Goal: Information Seeking & Learning: Find specific fact

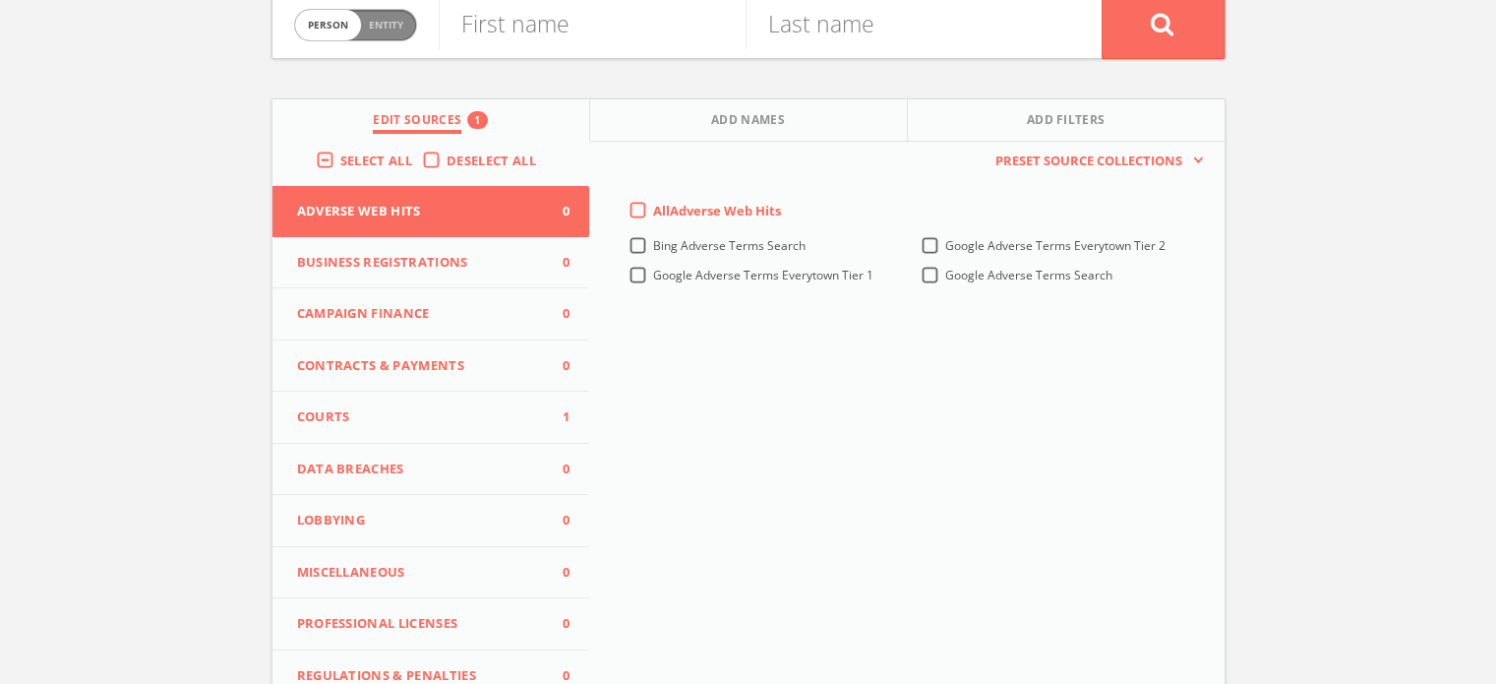
scroll to position [393, 0]
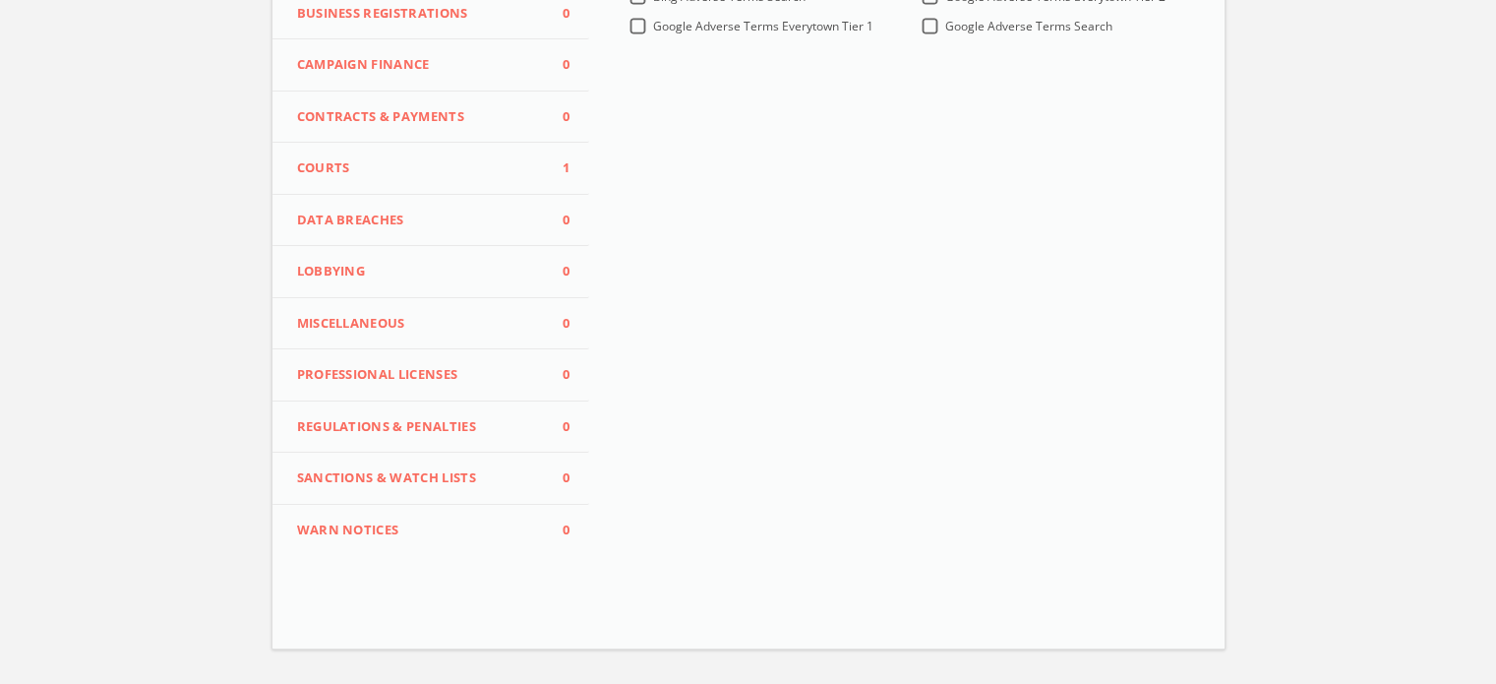
click at [360, 150] on button "Courts 1" at bounding box center [431, 169] width 318 height 52
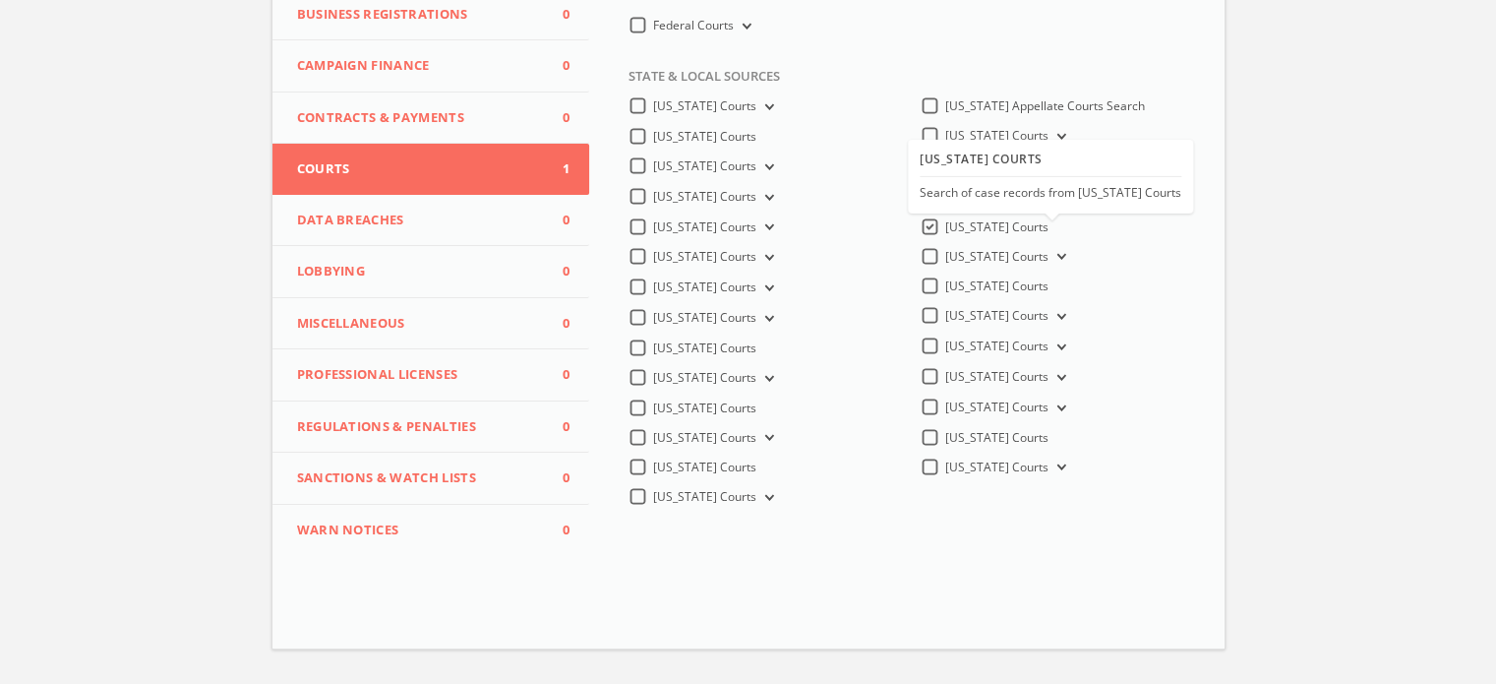
click at [977, 235] on span "[US_STATE] Courts" at bounding box center [996, 226] width 103 height 17
click at [0, 0] on Courts-all "[US_STATE] Courts" at bounding box center [0, 0] width 0 height 0
click at [1048, 163] on button "[US_STATE] Courts" at bounding box center [1059, 167] width 22 height 18
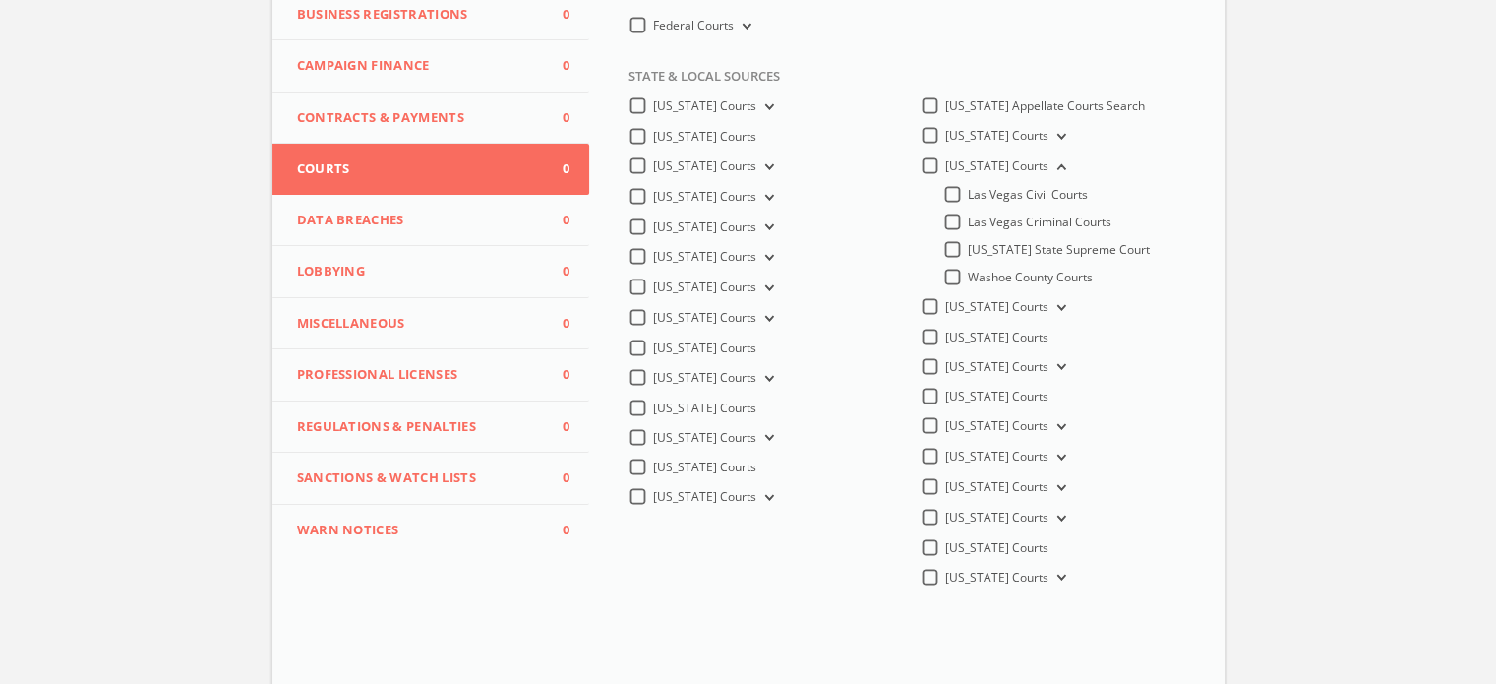
click at [1075, 196] on span "Las Vegas Civil Courts" at bounding box center [1028, 194] width 120 height 17
click at [0, 0] on input "Las Vegas Civil Courts" at bounding box center [0, 0] width 0 height 0
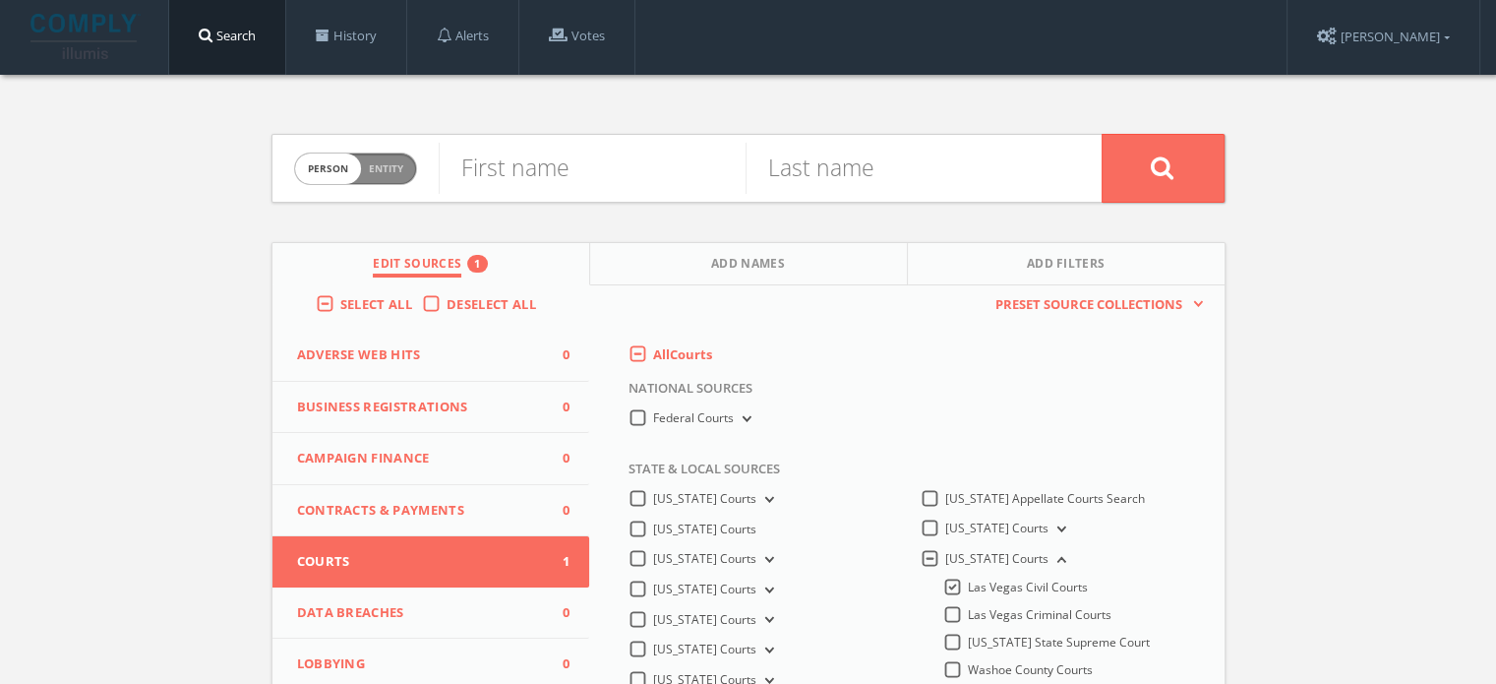
scroll to position [0, 0]
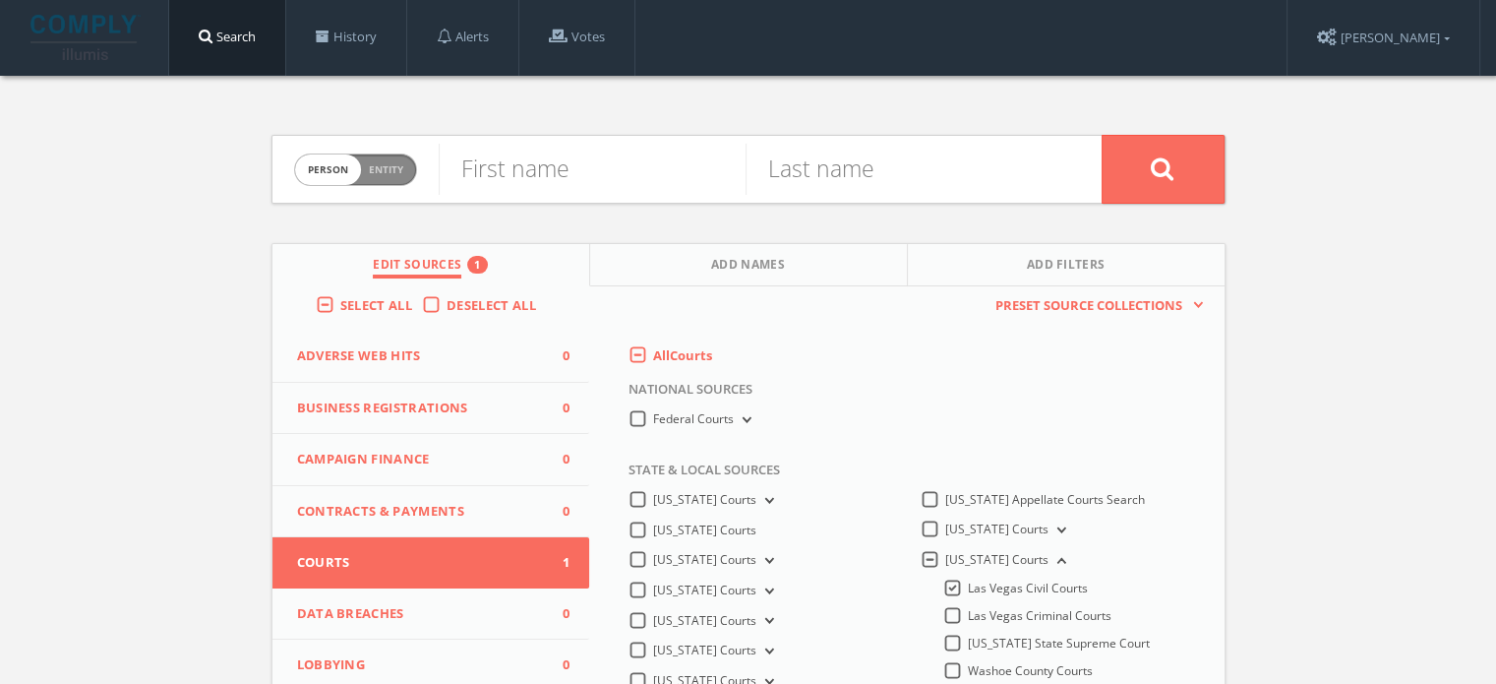
click at [404, 176] on span "Person Entity" at bounding box center [355, 169] width 121 height 30
checkbox input "true"
click at [532, 176] on input "text" at bounding box center [770, 169] width 663 height 51
paste input "ADVANCE GROUP, INC, RAPID CASH"
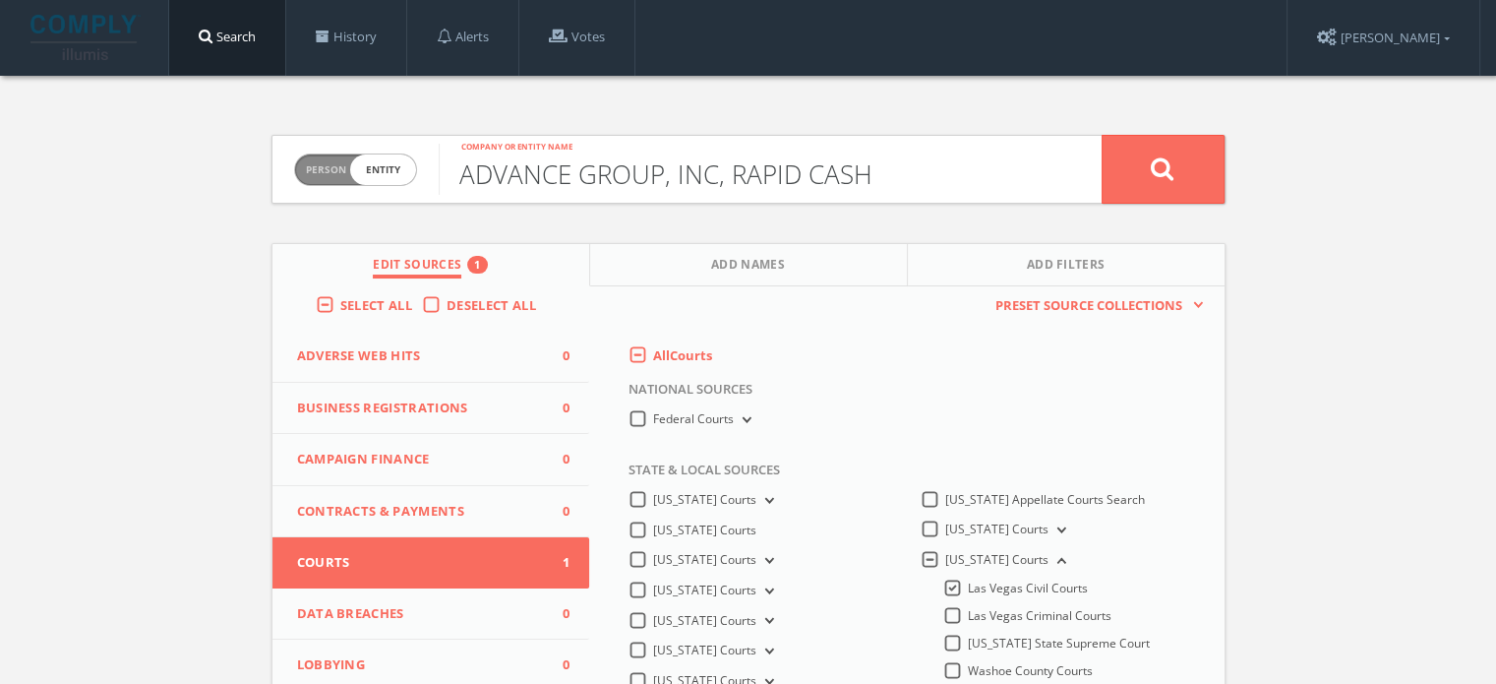
drag, startPoint x: 454, startPoint y: 172, endPoint x: 389, endPoint y: 155, distance: 67.0
click at [389, 155] on form "Person Entity entity ADVANCE GROUP, INC, RAPID CASH Company or entity name" at bounding box center [748, 169] width 954 height 69
type input "ADVANCE GROUP, INC, RAPID CASH"
click at [1139, 162] on button at bounding box center [1163, 169] width 123 height 69
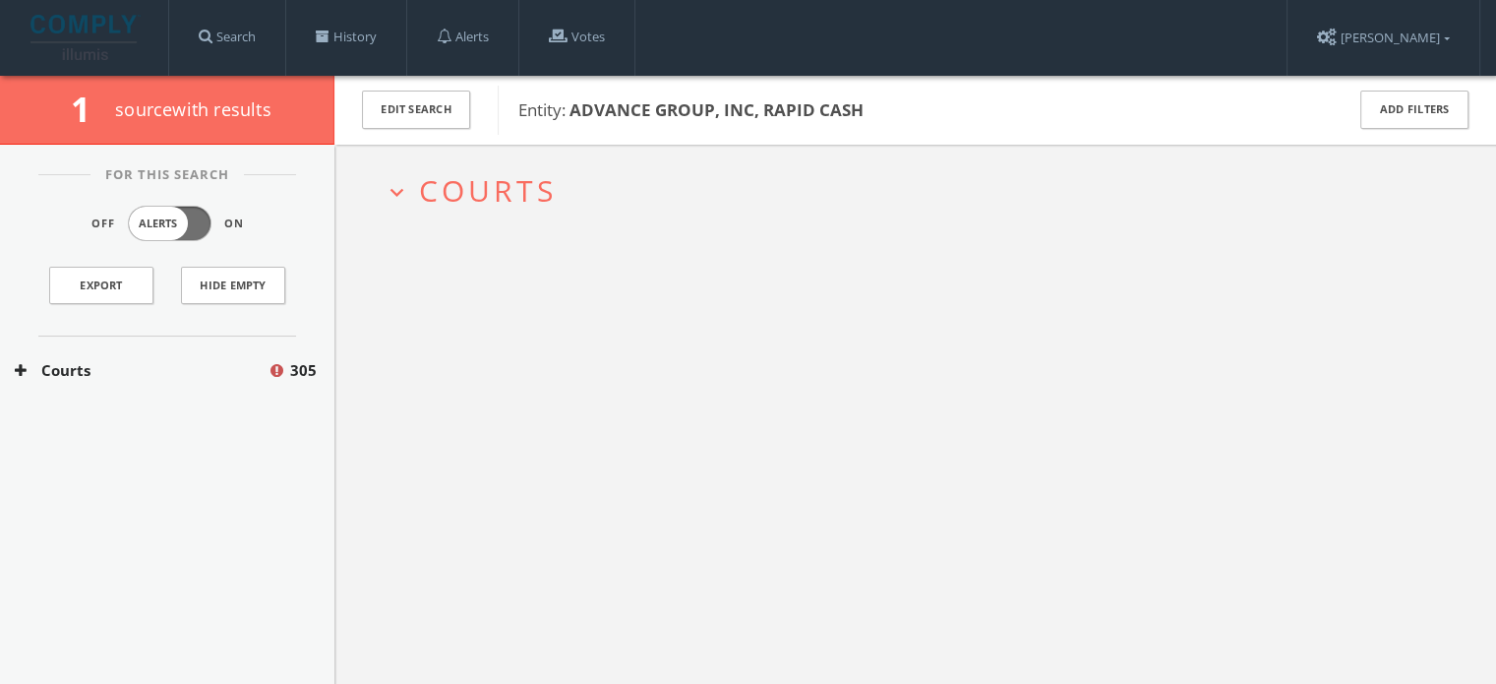
click at [477, 180] on span "Courts" at bounding box center [488, 190] width 138 height 40
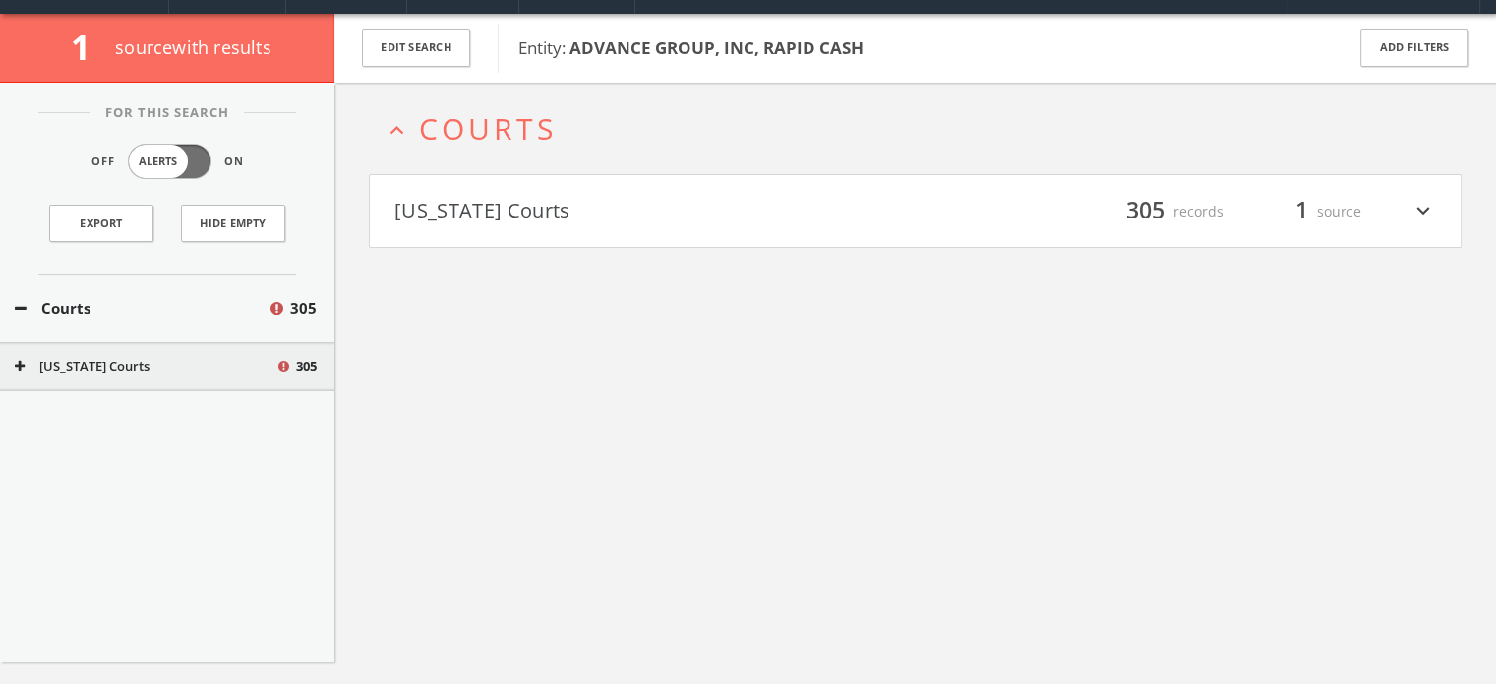
click at [496, 214] on button "[US_STATE] Courts" at bounding box center [654, 211] width 521 height 33
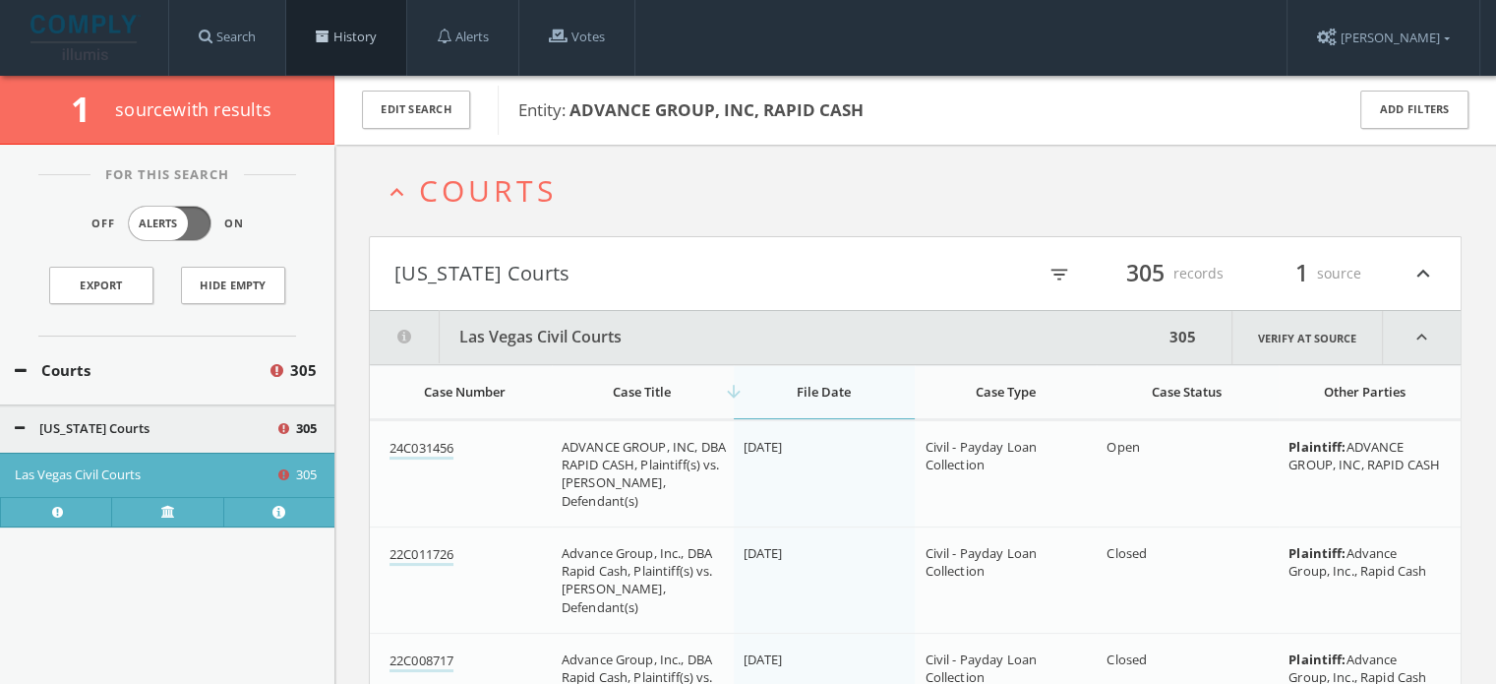
click at [350, 55] on link "History" at bounding box center [346, 37] width 120 height 75
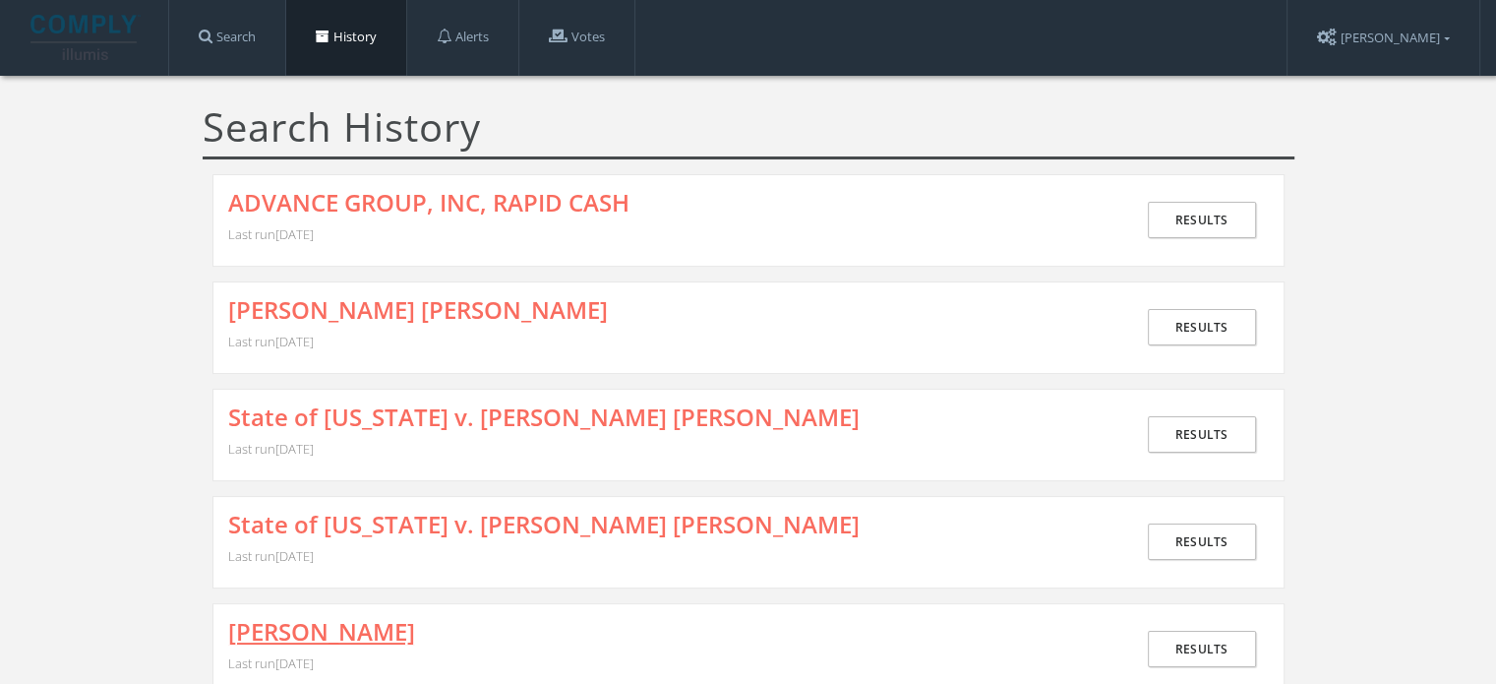
click at [319, 640] on link "[PERSON_NAME]" at bounding box center [321, 632] width 187 height 26
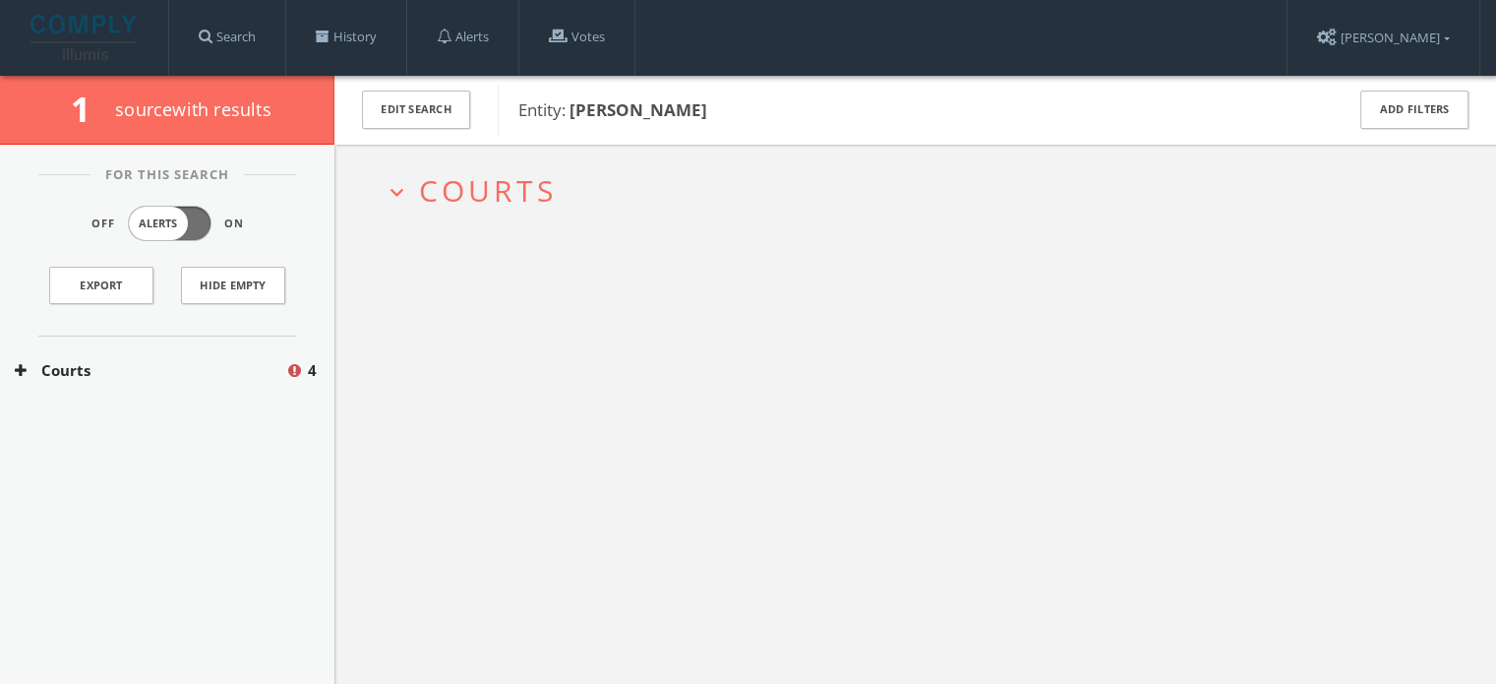
click at [133, 365] on button "Courts" at bounding box center [150, 370] width 270 height 23
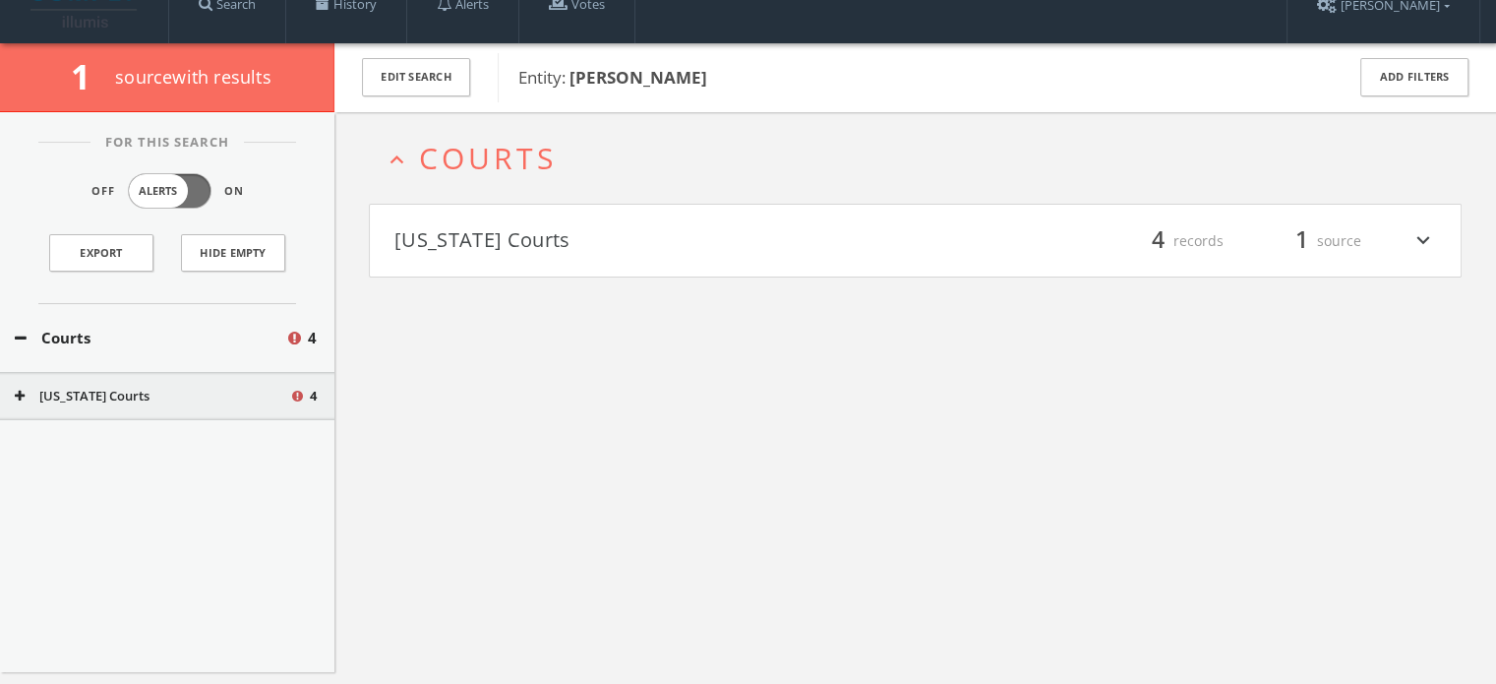
click at [105, 412] on div "[US_STATE] Courts 4" at bounding box center [167, 396] width 334 height 49
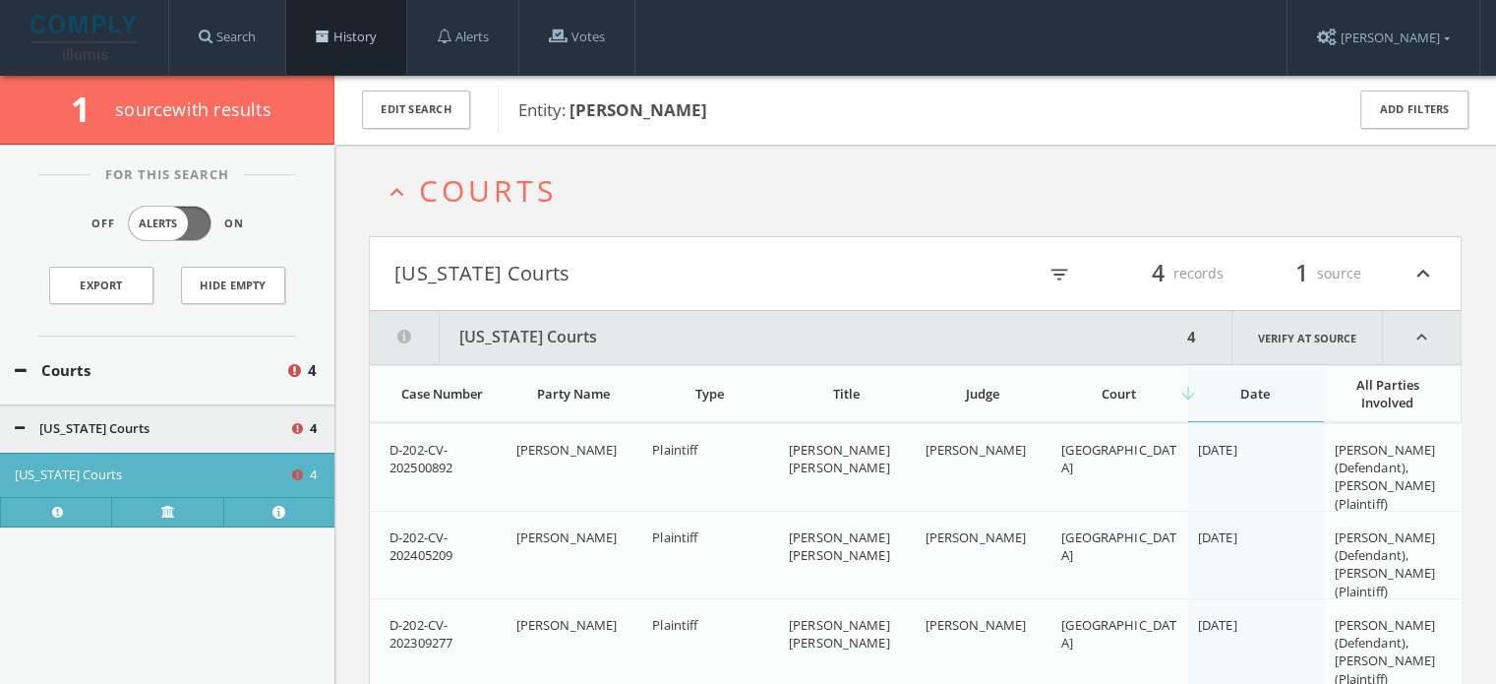
click at [325, 35] on span at bounding box center [323, 37] width 14 height 14
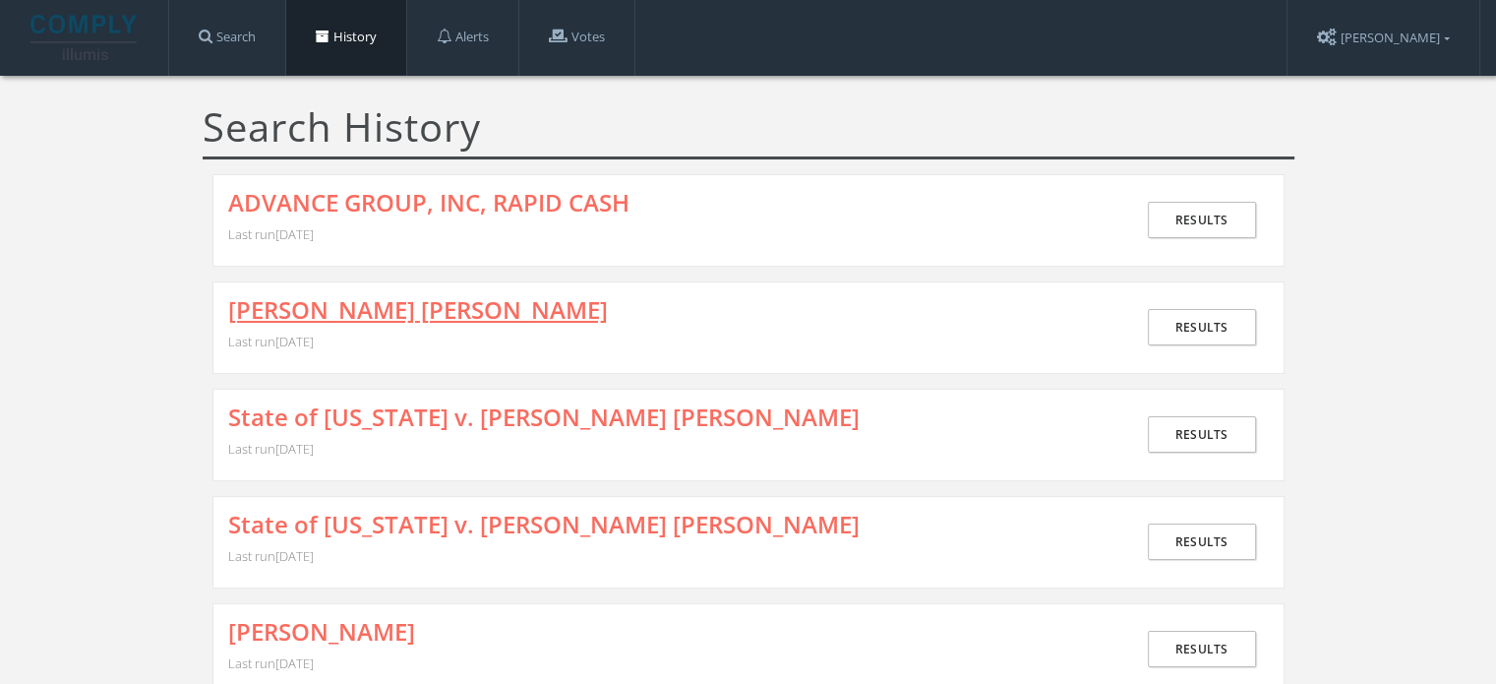
click at [403, 304] on link "[PERSON_NAME] [PERSON_NAME]" at bounding box center [418, 310] width 380 height 26
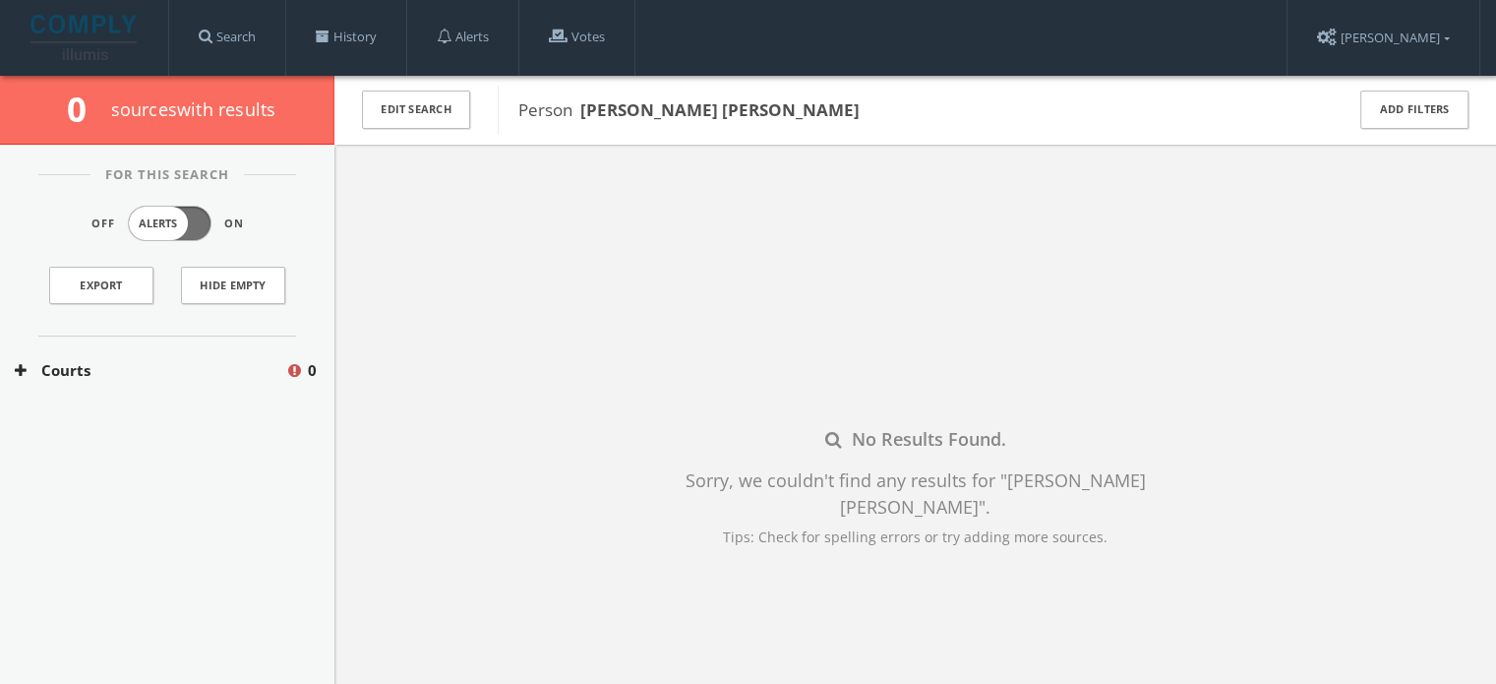
click at [153, 371] on button "Courts" at bounding box center [150, 370] width 270 height 23
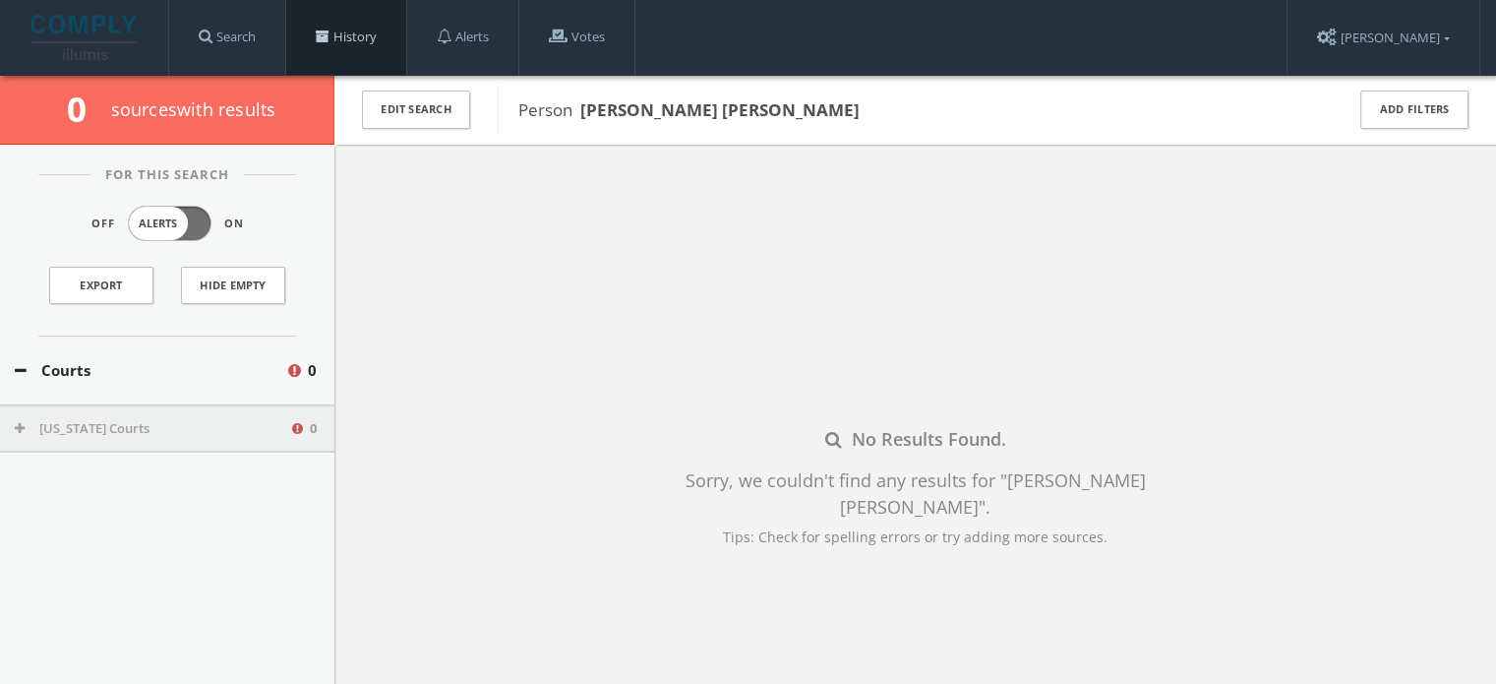
click at [356, 37] on link "History" at bounding box center [346, 37] width 120 height 75
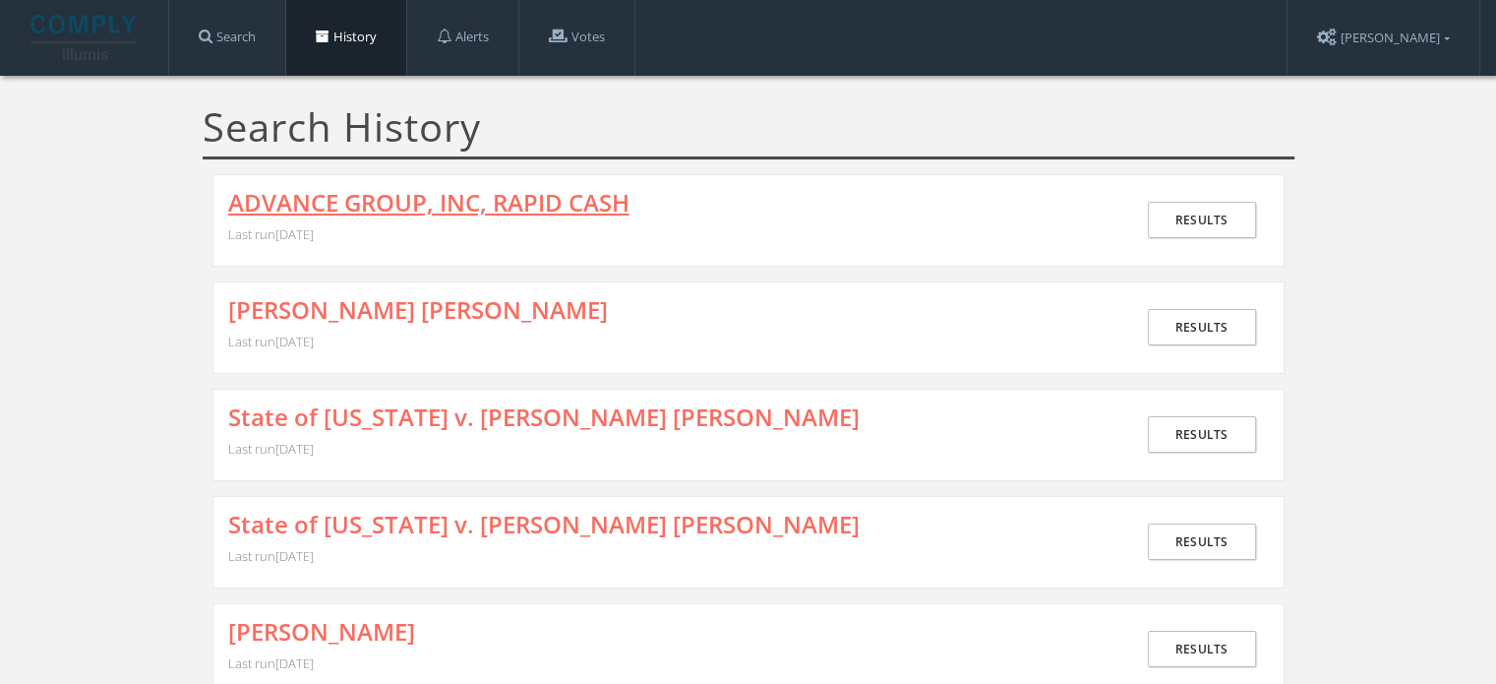
click at [449, 192] on link "ADVANCE GROUP, INC, RAPID CASH" at bounding box center [428, 203] width 401 height 26
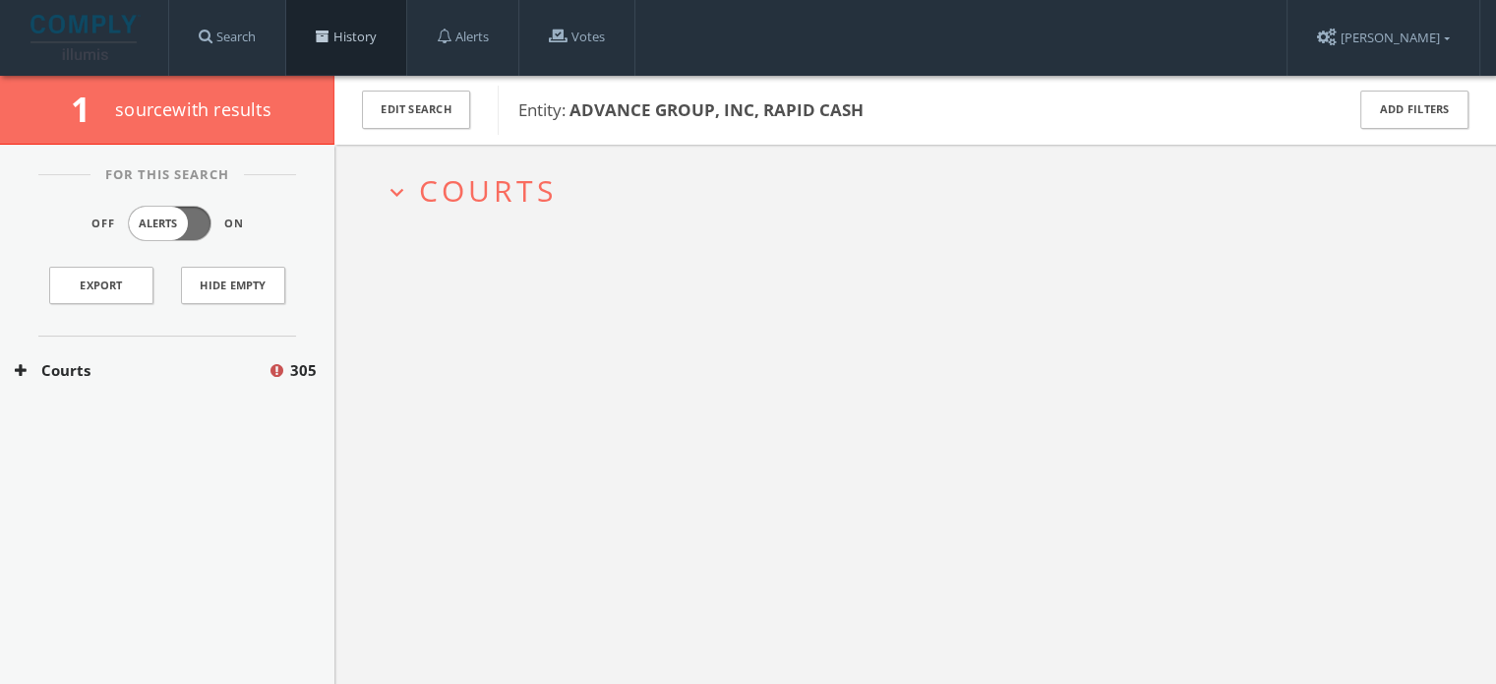
drag, startPoint x: 357, startPoint y: 45, endPoint x: 330, endPoint y: 46, distance: 26.6
click at [357, 45] on link "History" at bounding box center [346, 37] width 120 height 75
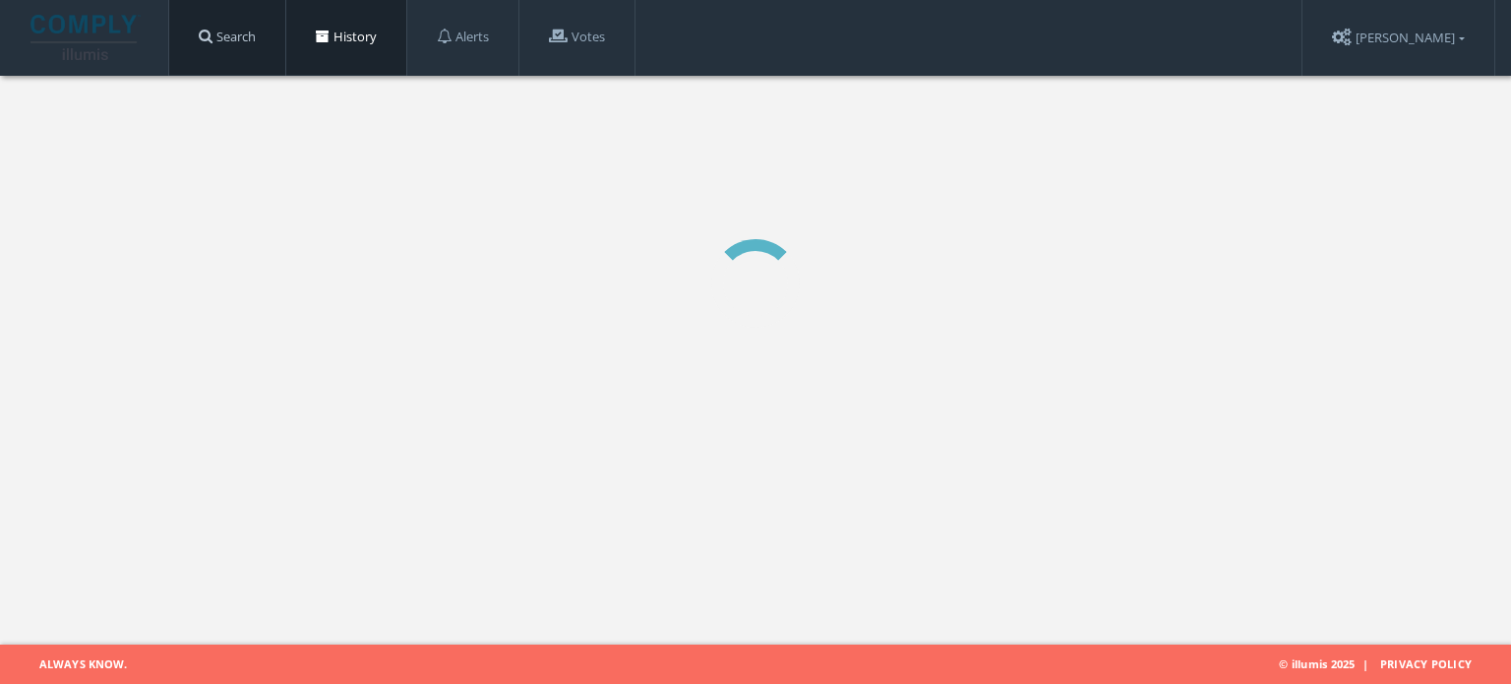
click at [252, 51] on link "Search" at bounding box center [227, 37] width 116 height 75
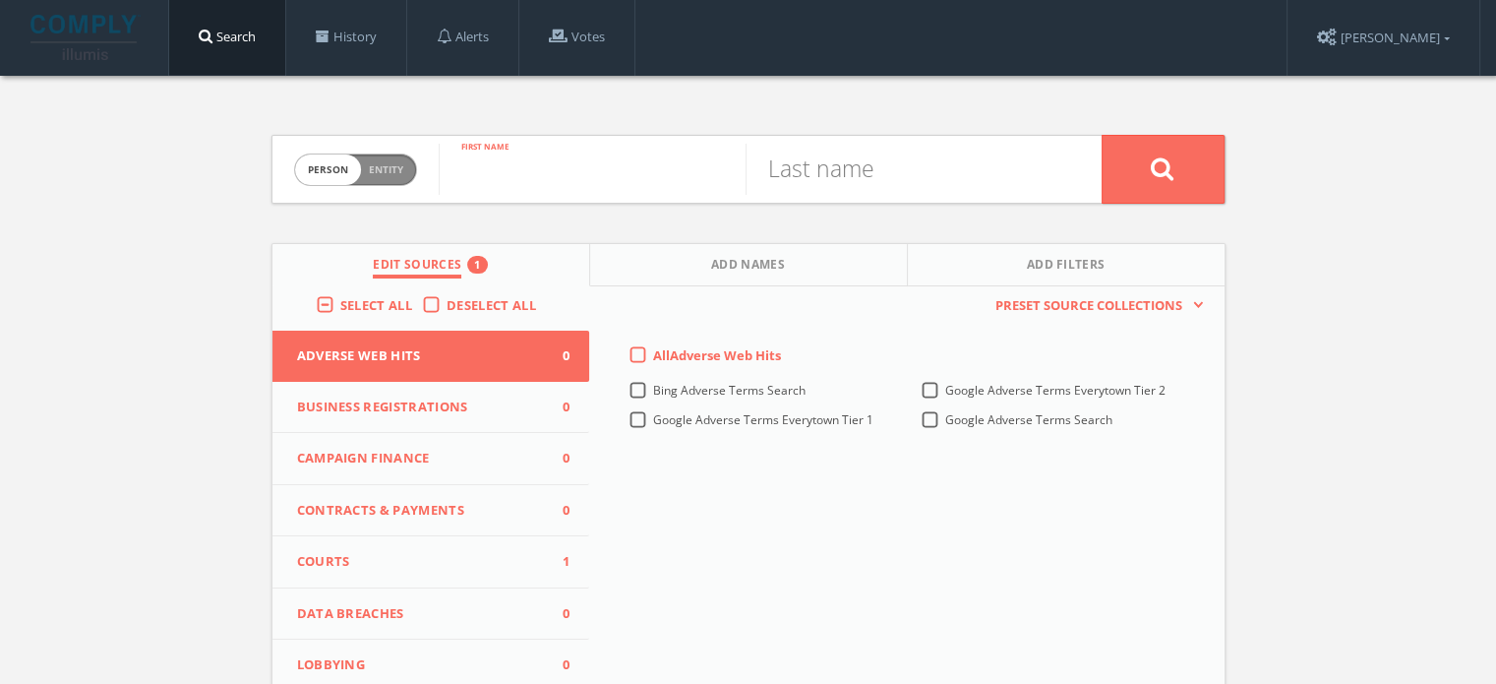
click at [587, 172] on input "text" at bounding box center [592, 169] width 307 height 51
type input "[PERSON_NAME]"
click at [799, 171] on input "text" at bounding box center [898, 169] width 307 height 51
type input "[PERSON_NAME]"
click at [1102, 135] on button at bounding box center [1163, 169] width 123 height 69
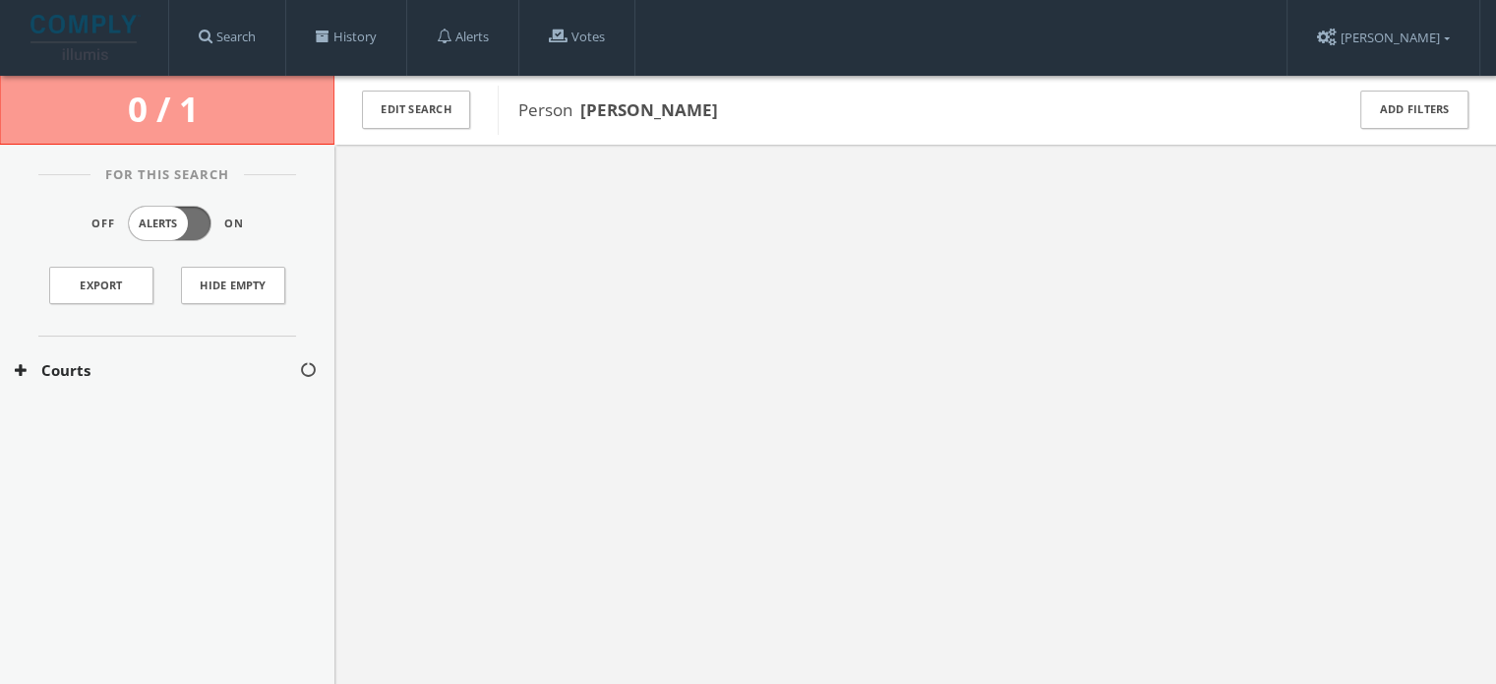
click at [110, 372] on button "Courts" at bounding box center [157, 370] width 284 height 23
click at [125, 416] on div "[US_STATE] Courts" at bounding box center [167, 428] width 334 height 49
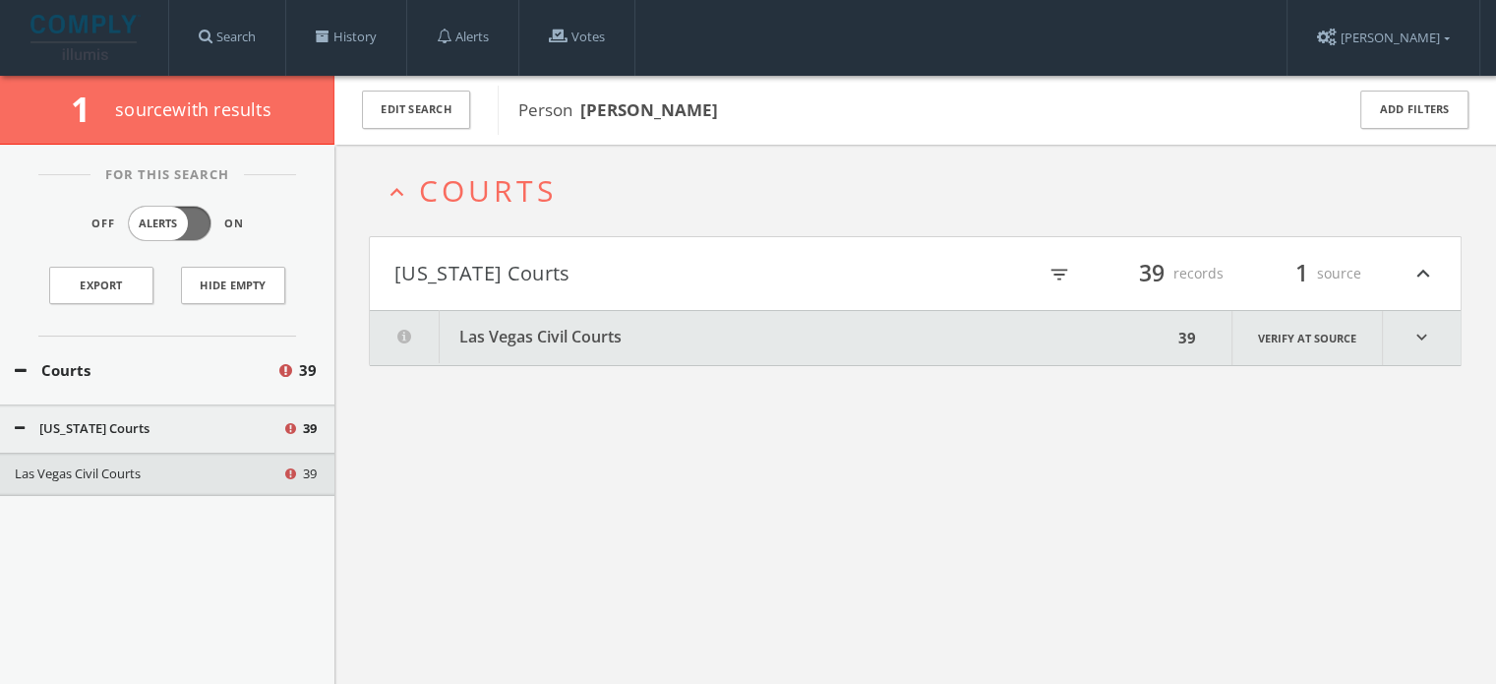
click at [543, 319] on button "Las Vegas Civil Courts" at bounding box center [771, 338] width 803 height 54
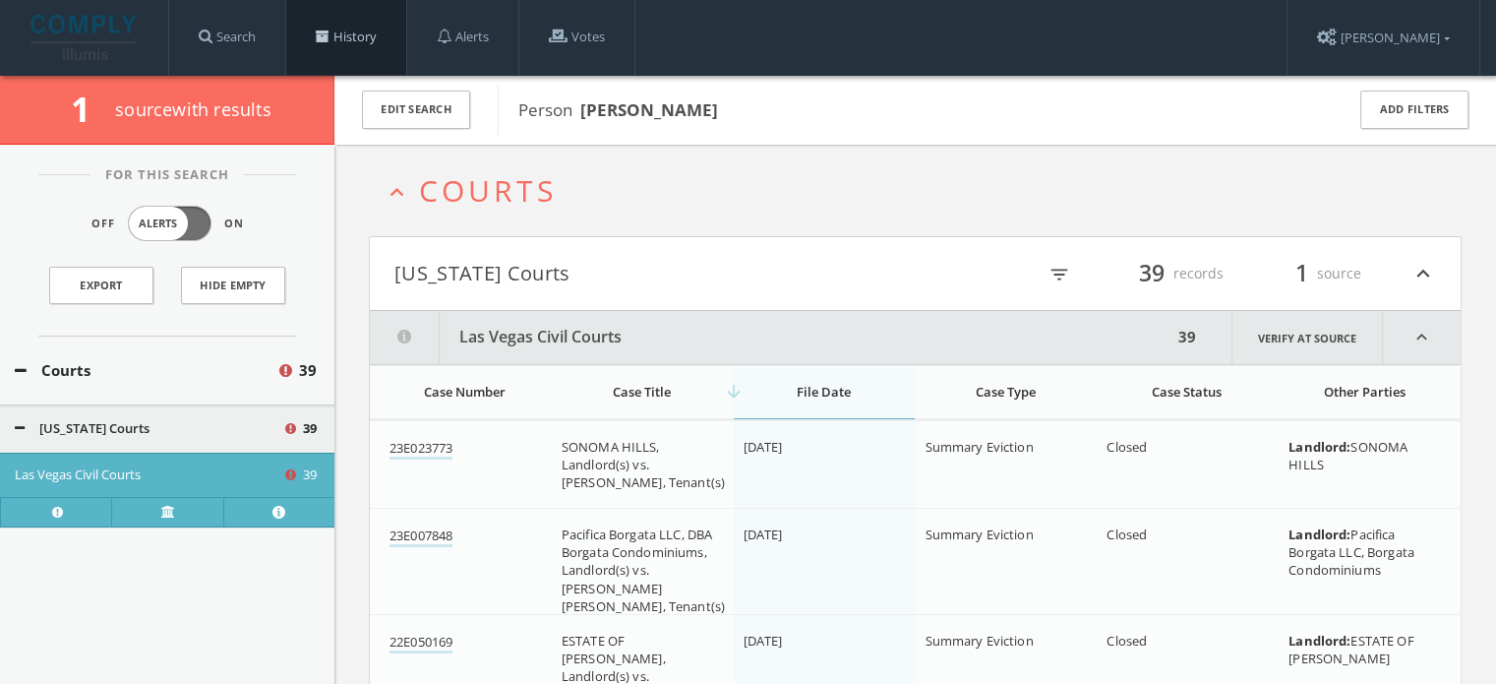
click at [329, 39] on span at bounding box center [323, 37] width 14 height 14
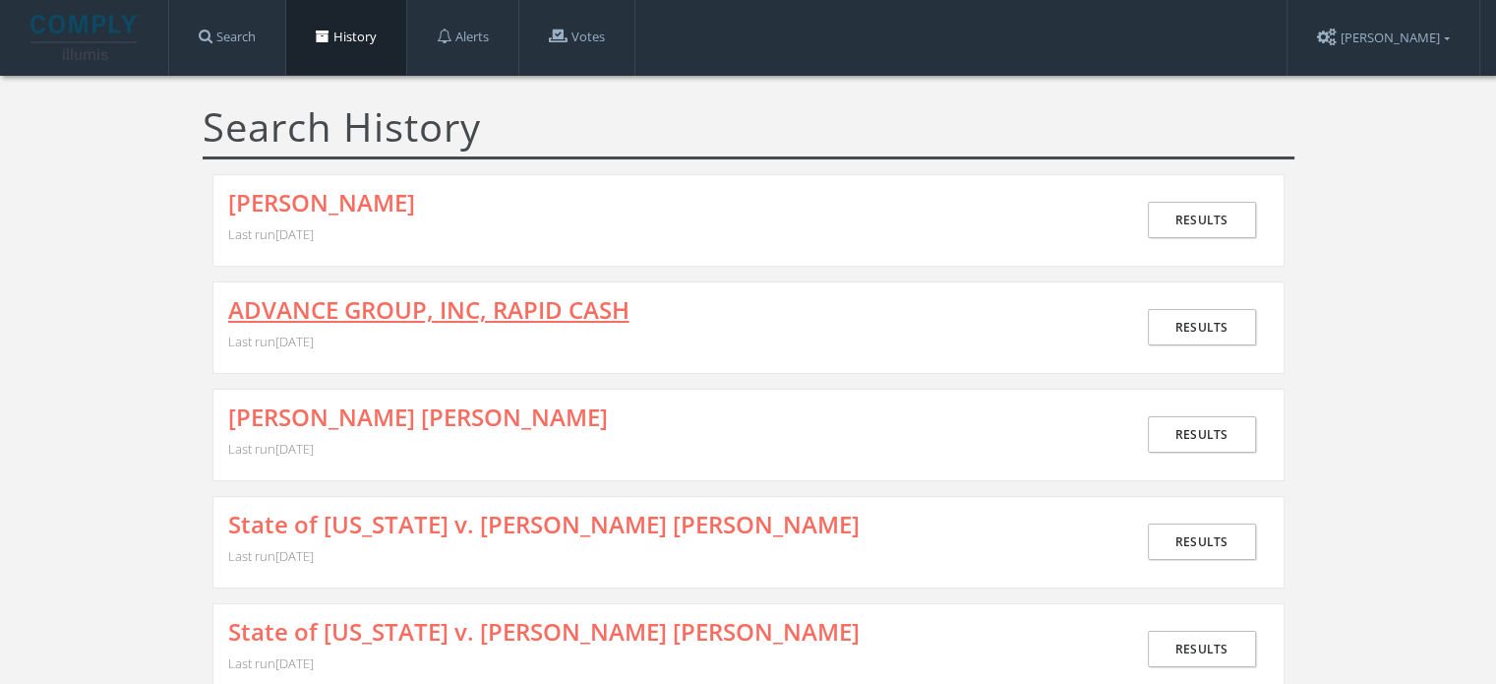
click at [404, 300] on link "ADVANCE GROUP, INC, RAPID CASH" at bounding box center [428, 310] width 401 height 26
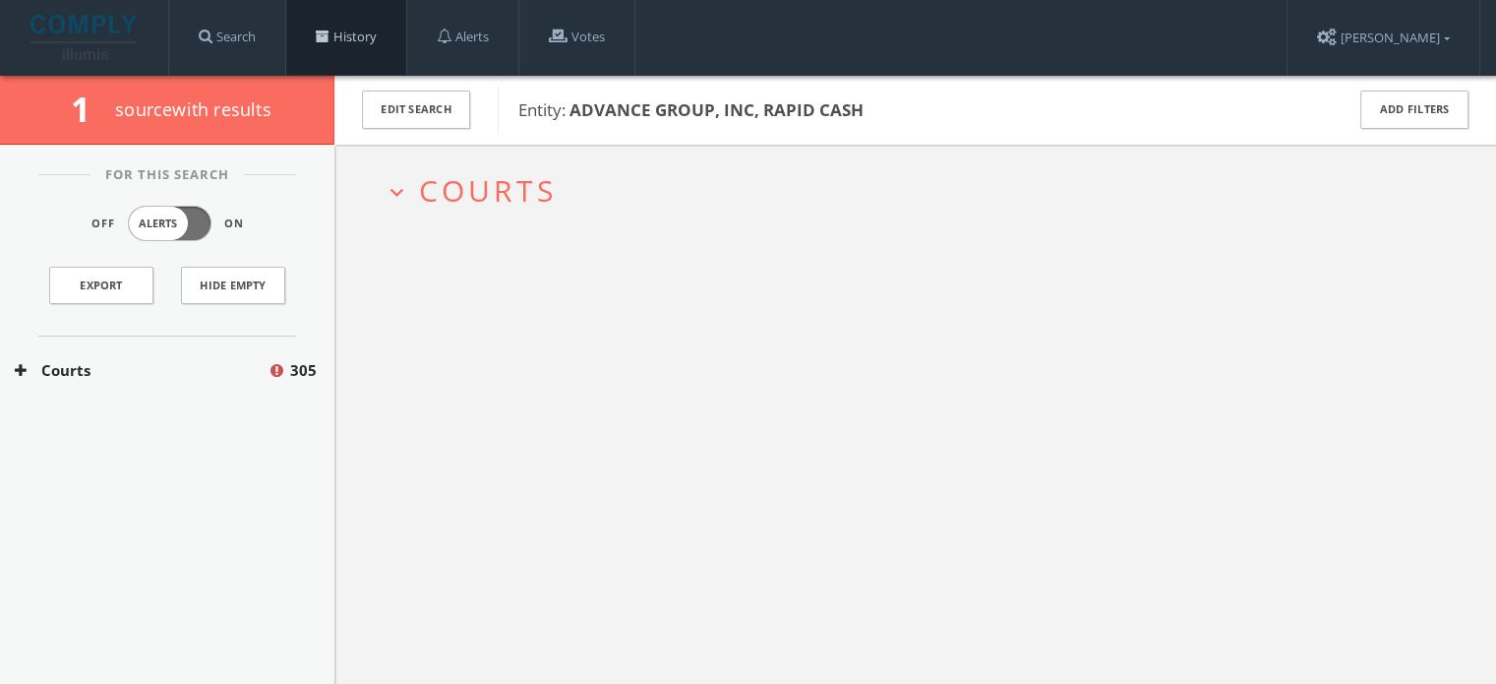
click at [374, 38] on link "History" at bounding box center [346, 37] width 120 height 75
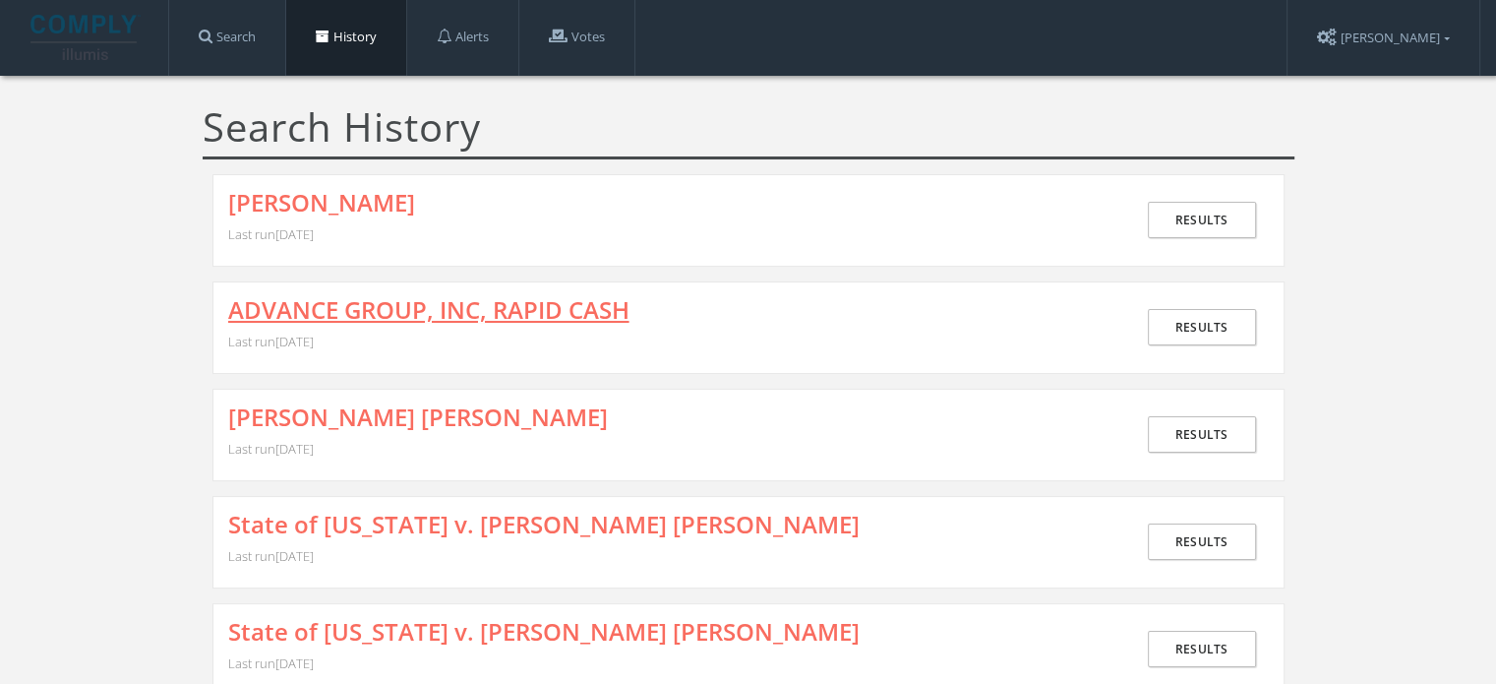
click at [509, 307] on link "ADVANCE GROUP, INC, RAPID CASH" at bounding box center [428, 310] width 401 height 26
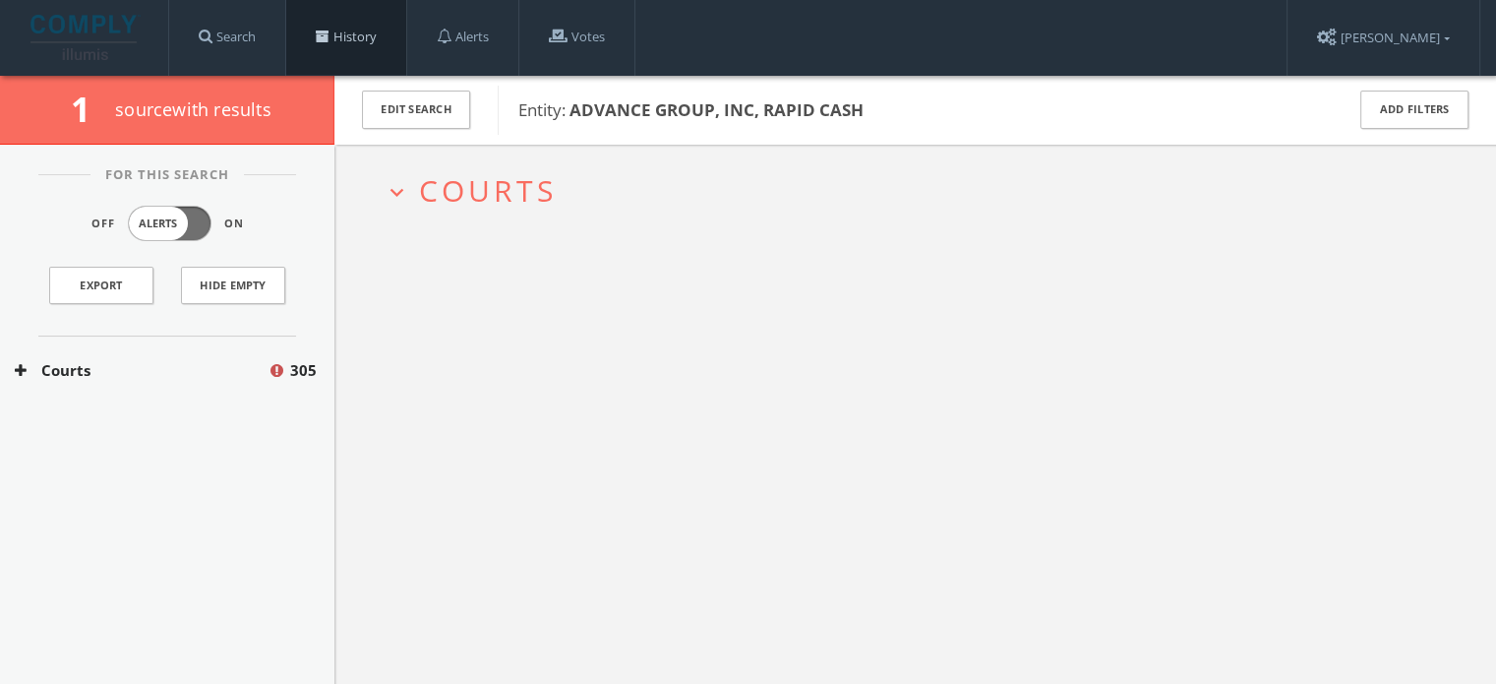
click at [389, 37] on link "History" at bounding box center [346, 37] width 120 height 75
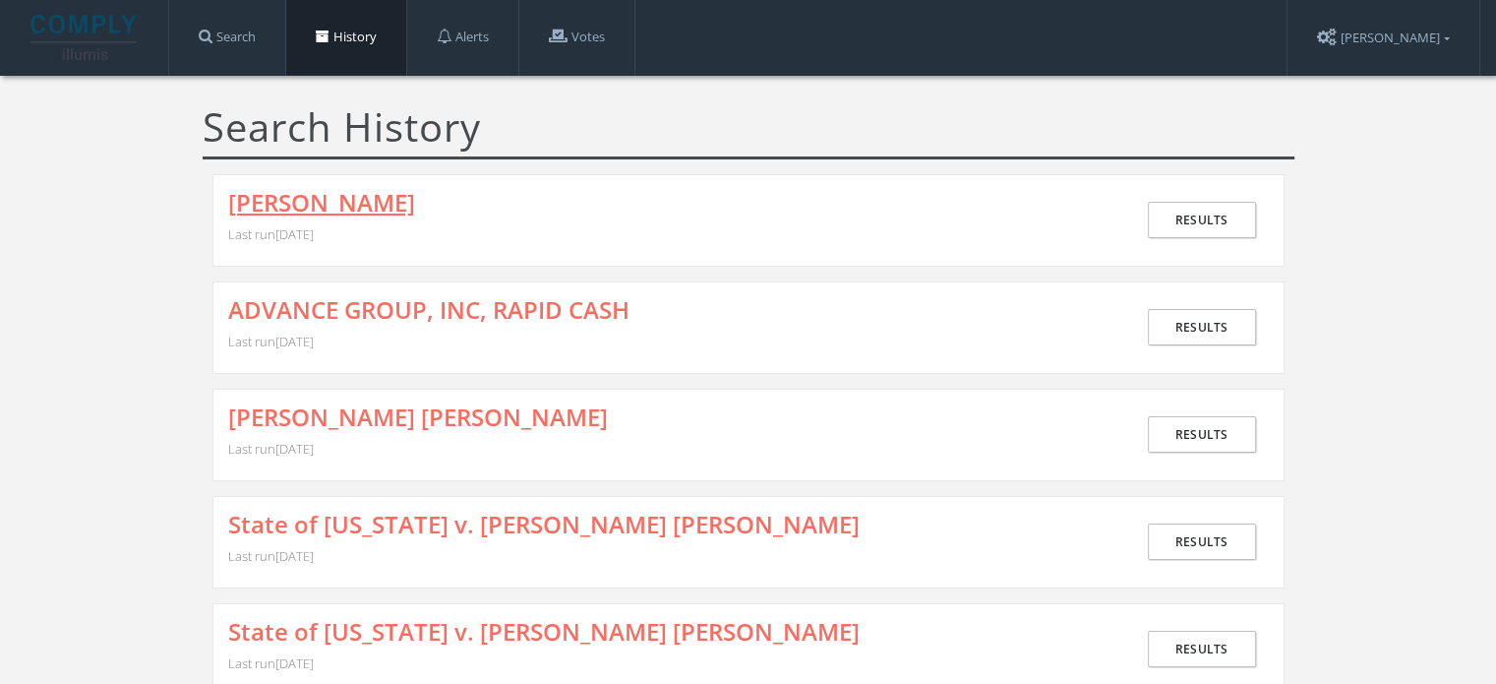
click at [300, 204] on link "[PERSON_NAME]" at bounding box center [321, 203] width 187 height 26
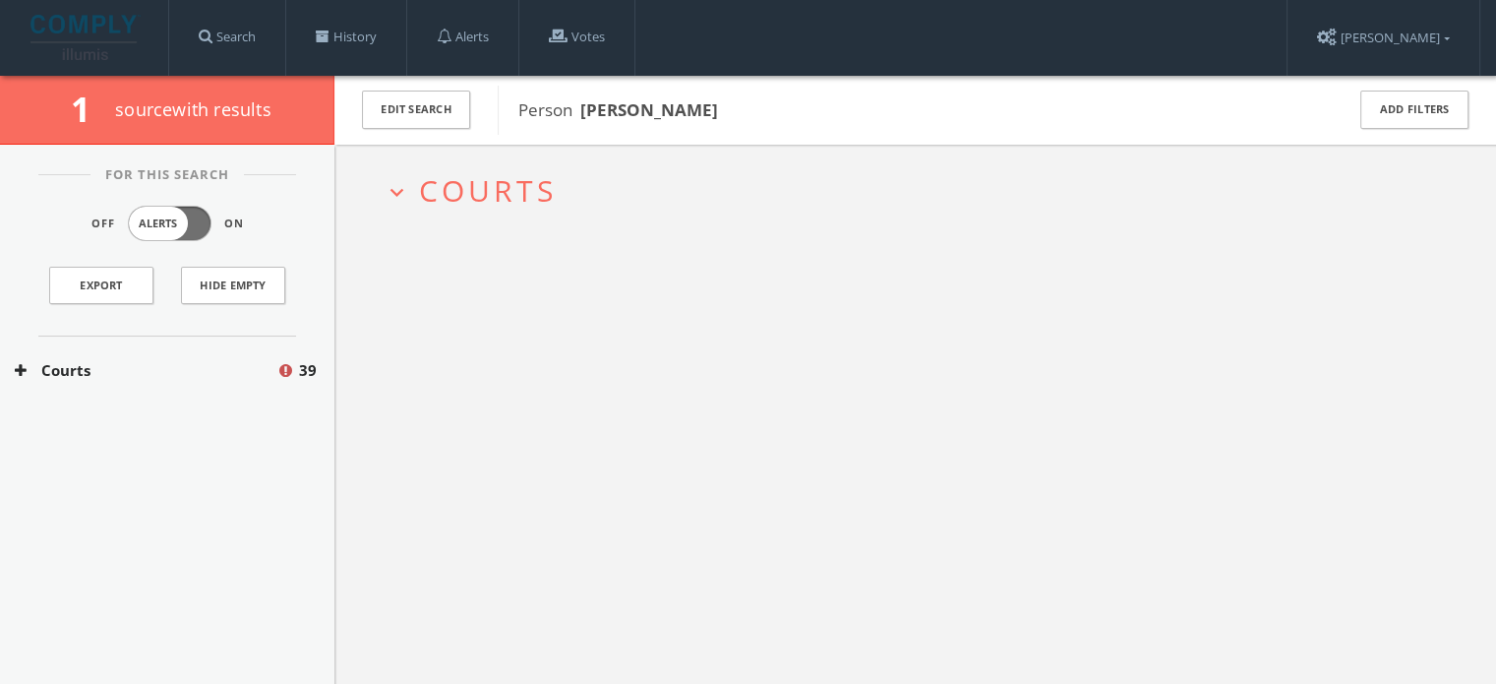
click at [156, 370] on button "Courts" at bounding box center [146, 370] width 262 height 23
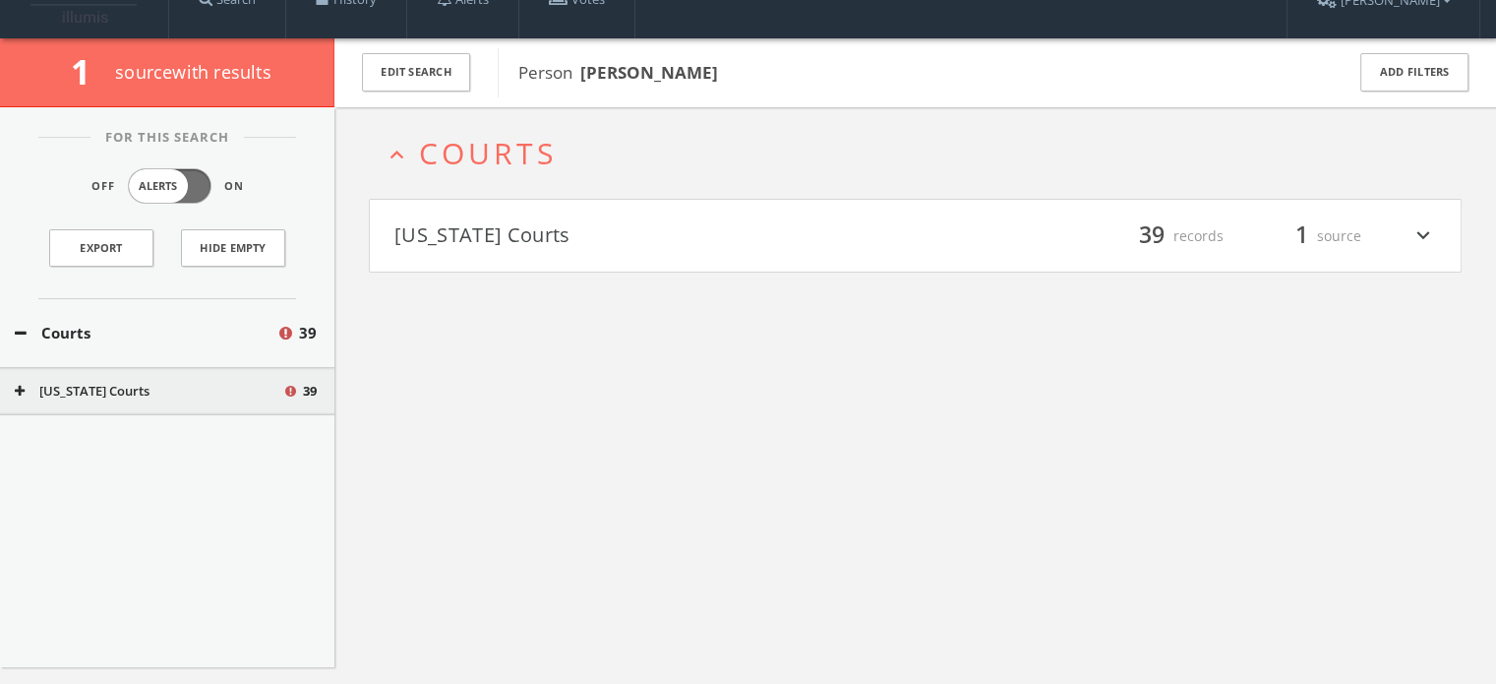
click at [158, 412] on div "For This Search Off Alerts On Export Hide Empty Courts [STREET_ADDRESS][US_STAT…" at bounding box center [167, 387] width 334 height 560
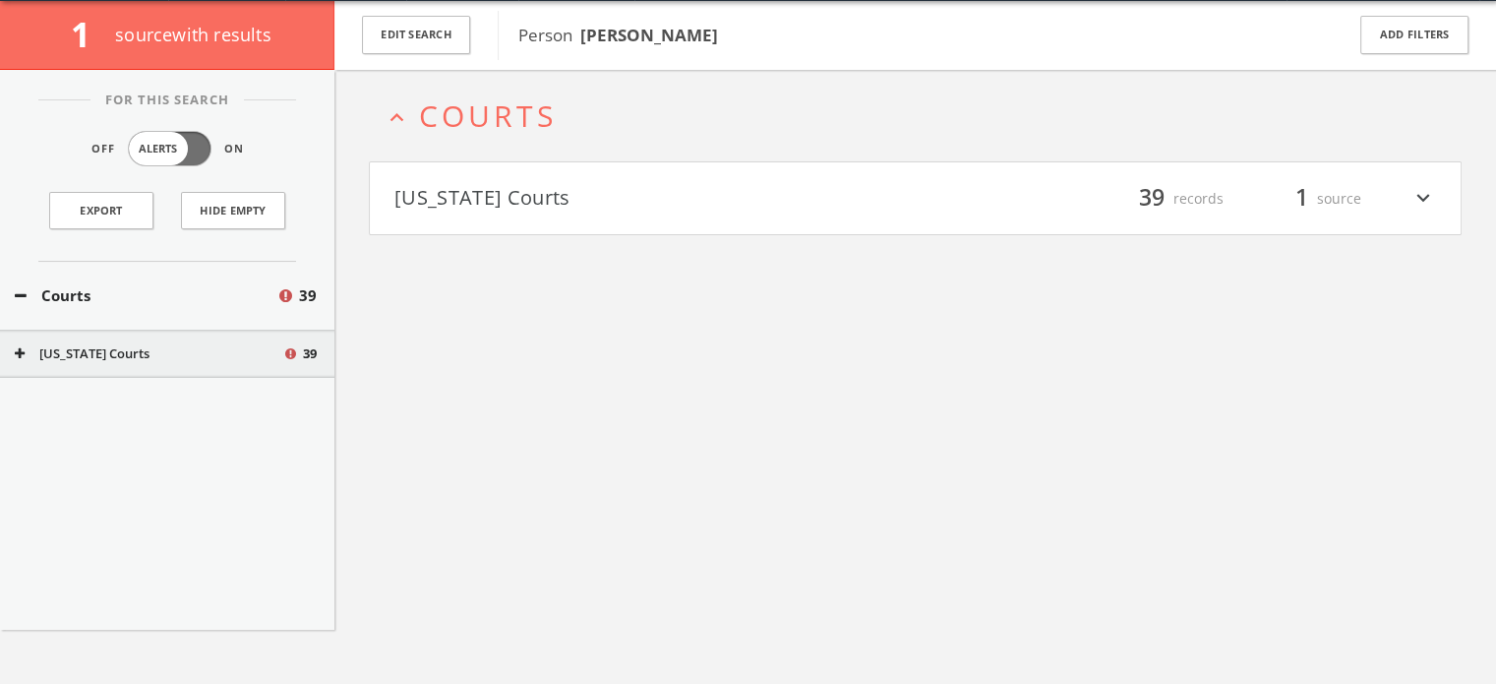
click at [181, 345] on button "[US_STATE] Courts" at bounding box center [149, 354] width 268 height 20
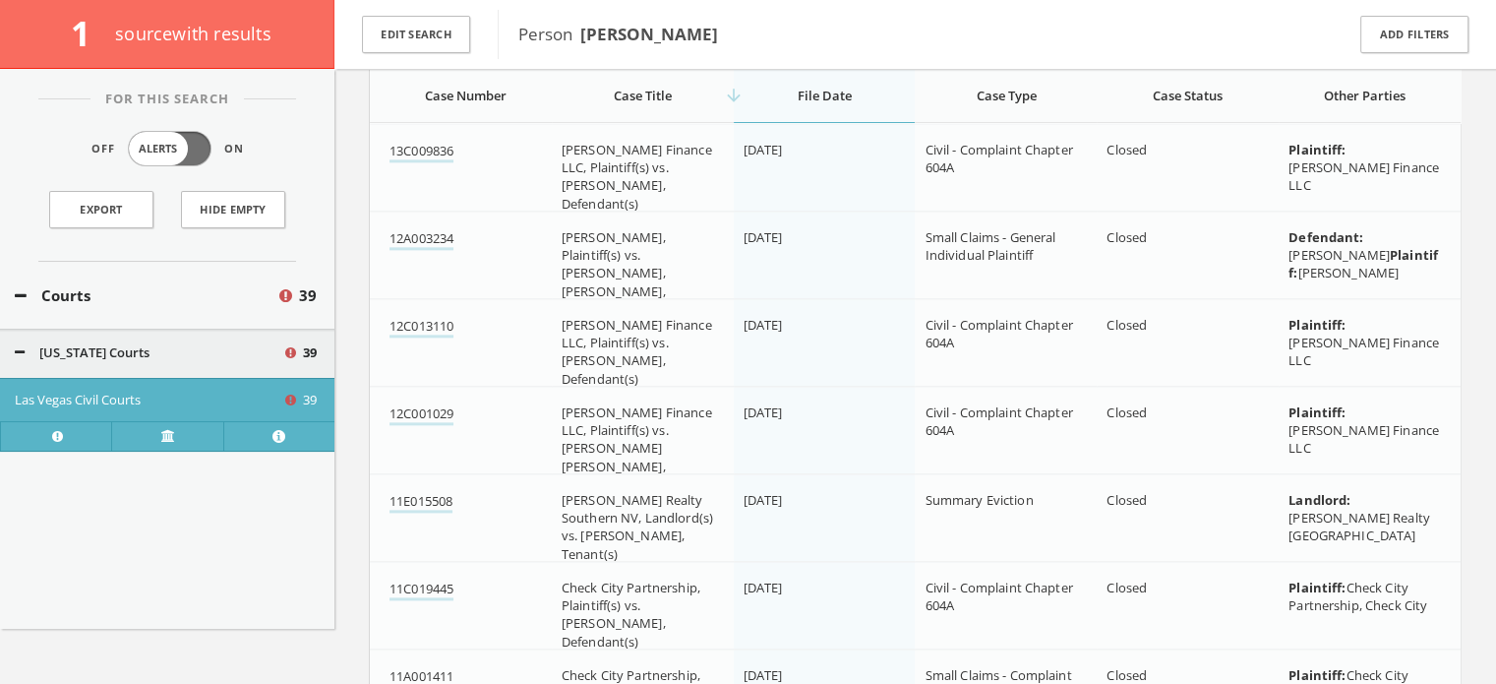
scroll to position [3324, 0]
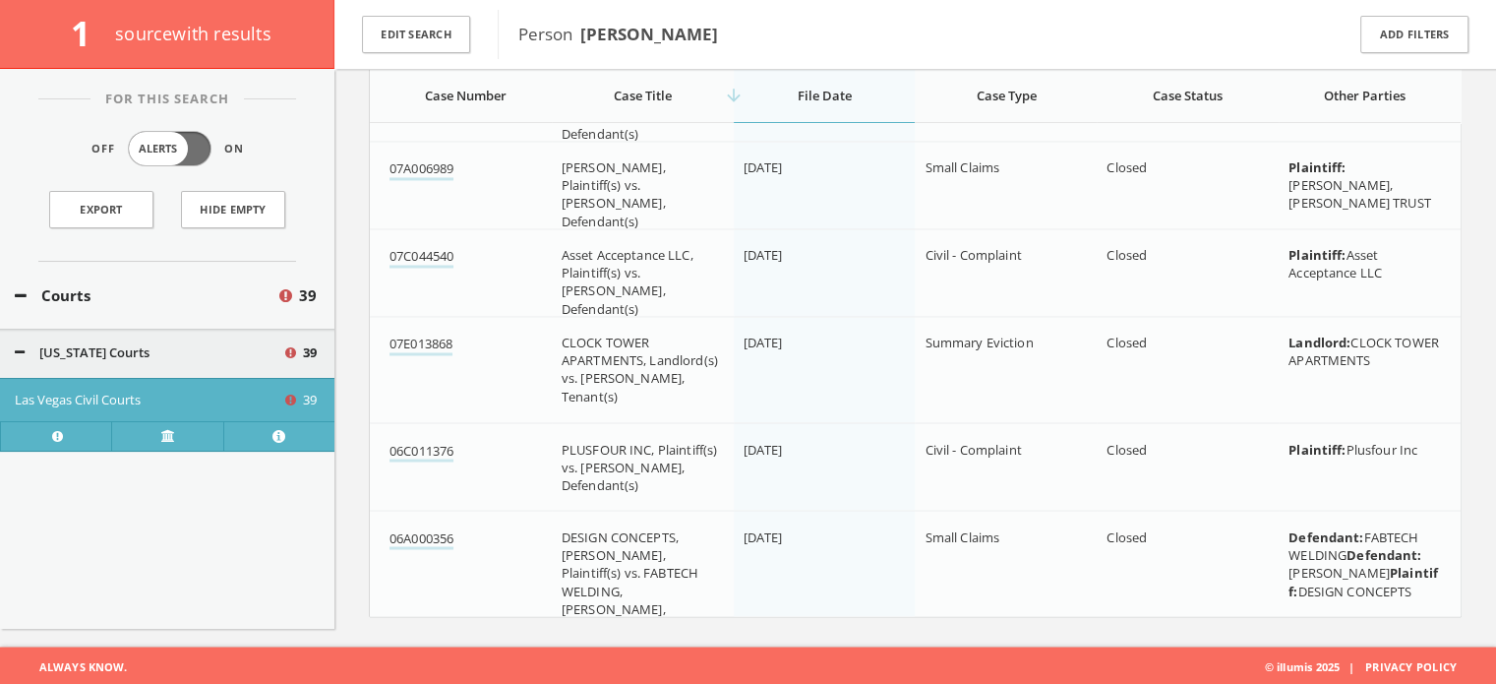
click at [289, 399] on icon at bounding box center [294, 401] width 18 height 17
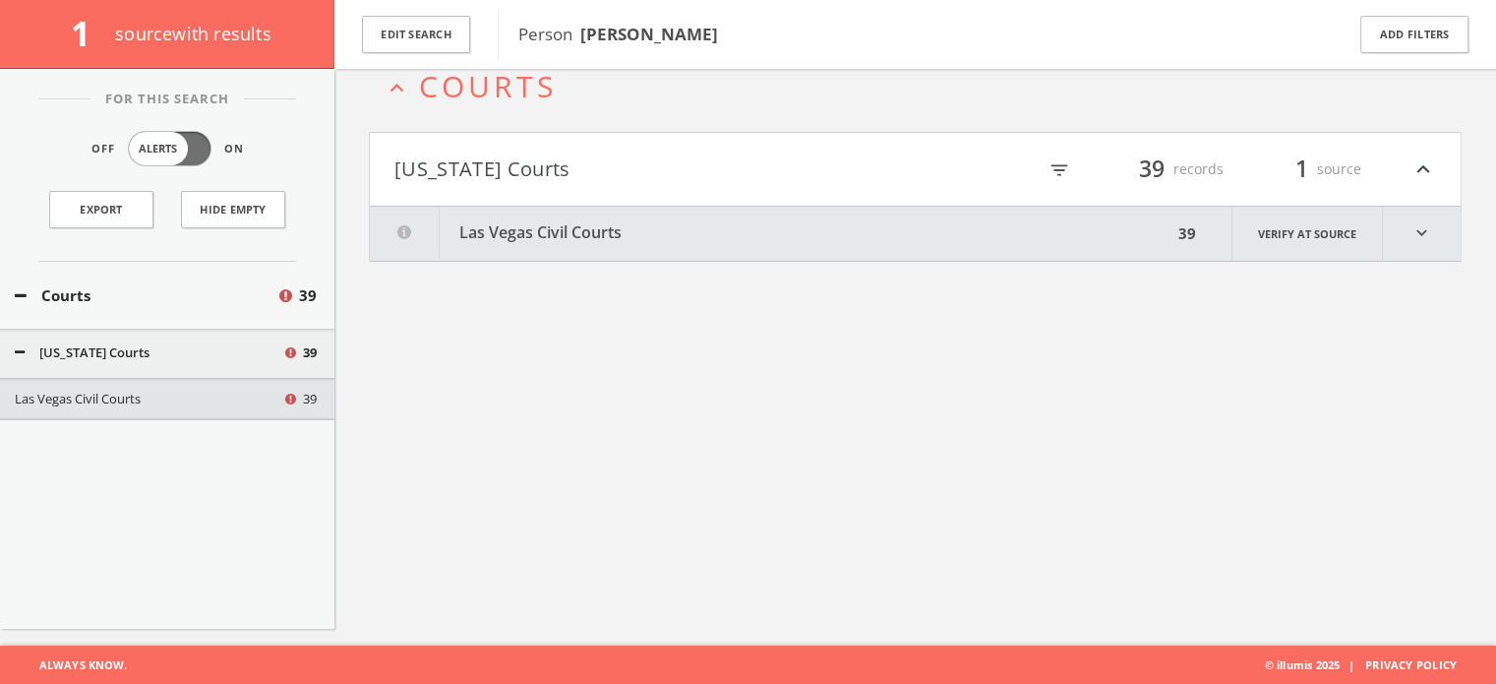
click at [505, 242] on button "Las Vegas Civil Courts" at bounding box center [771, 234] width 803 height 54
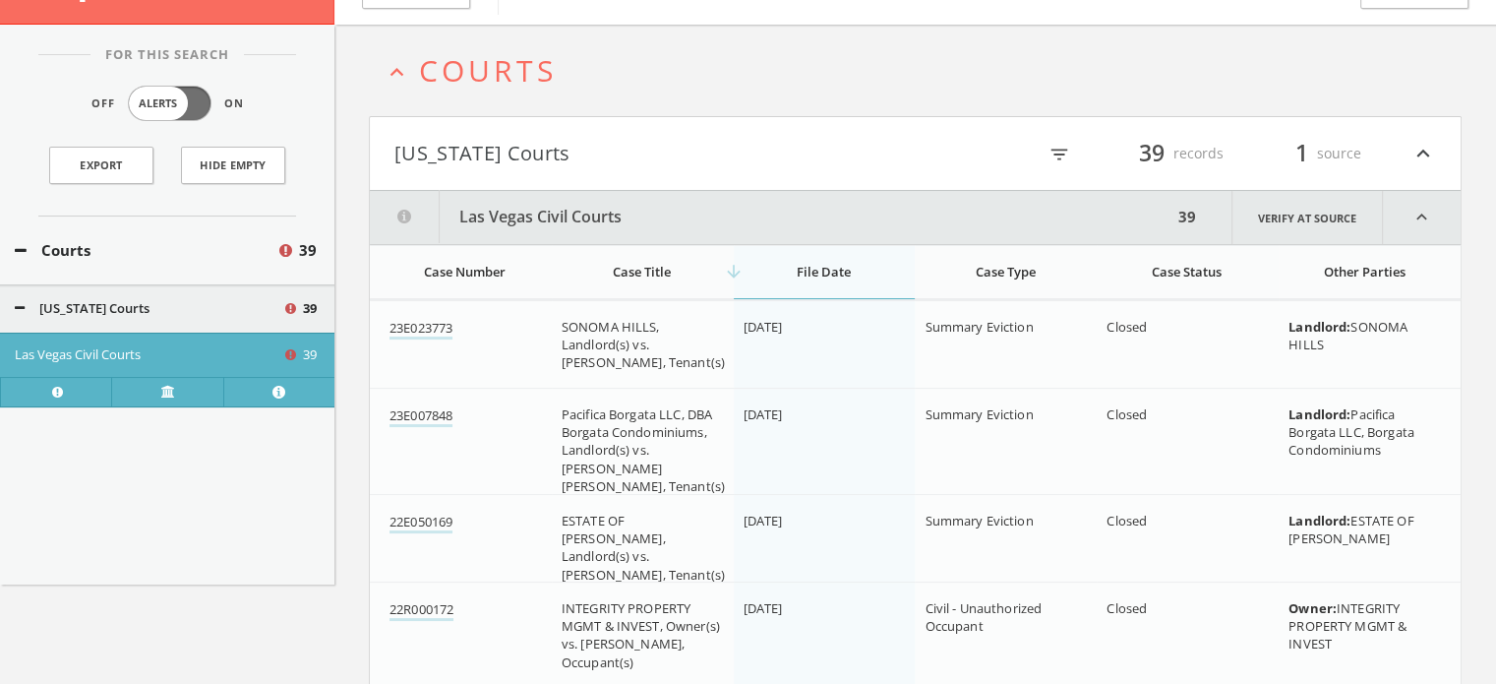
scroll to position [0, 0]
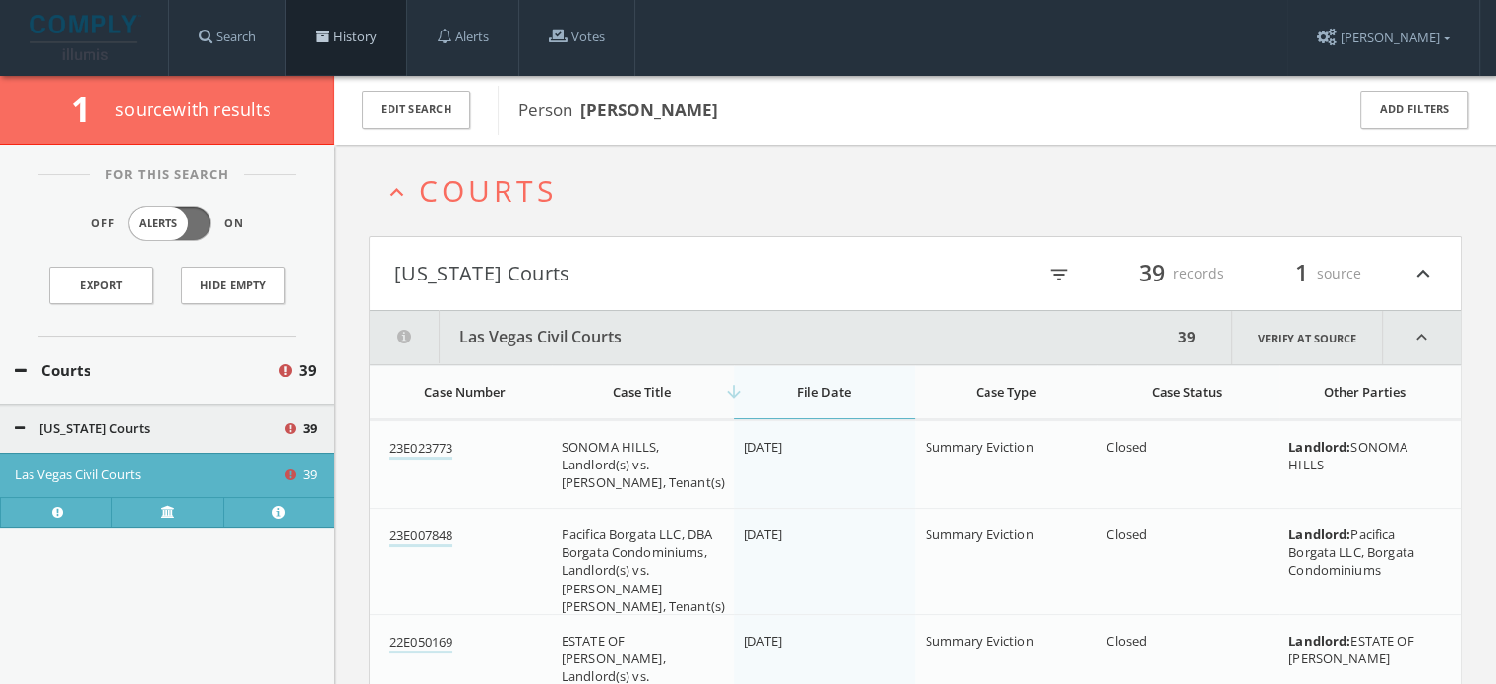
click at [354, 48] on link "History" at bounding box center [346, 37] width 120 height 75
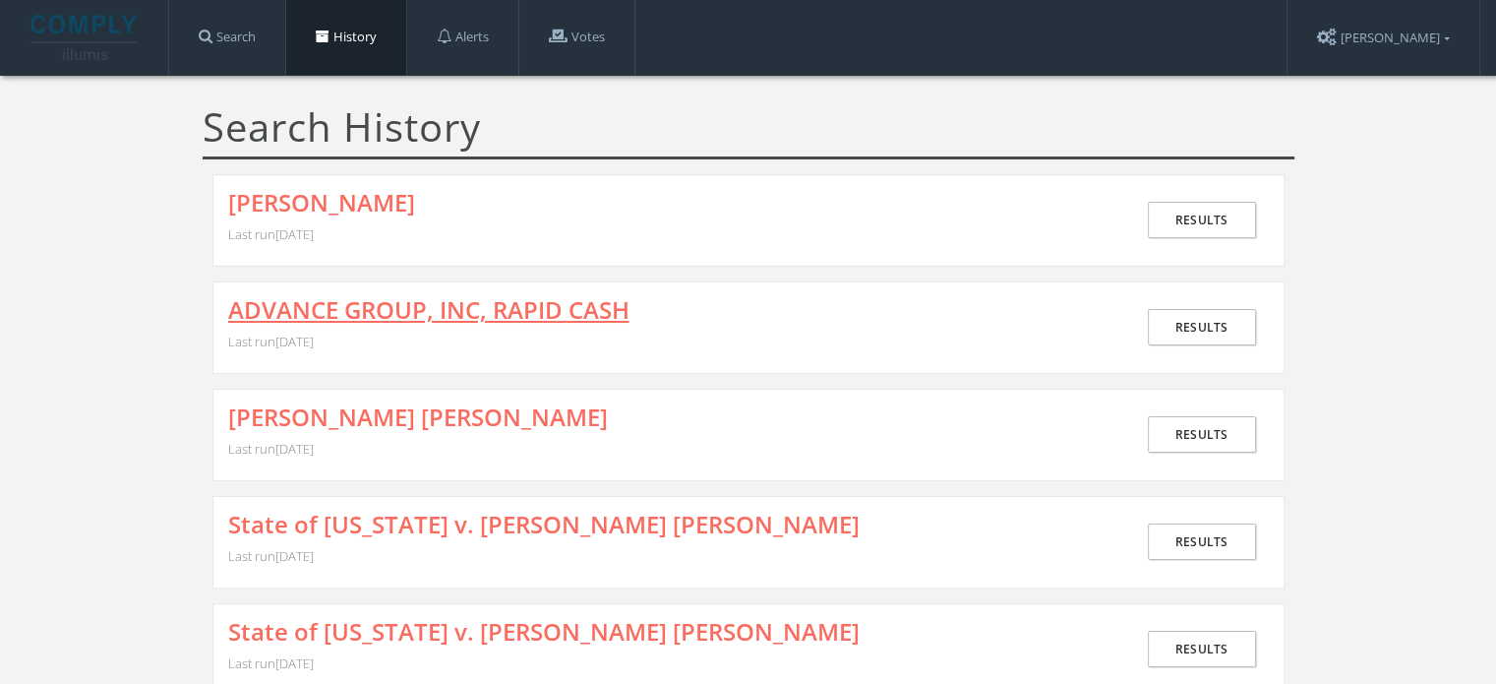
click at [374, 318] on link "ADVANCE GROUP, INC, RAPID CASH" at bounding box center [428, 310] width 401 height 26
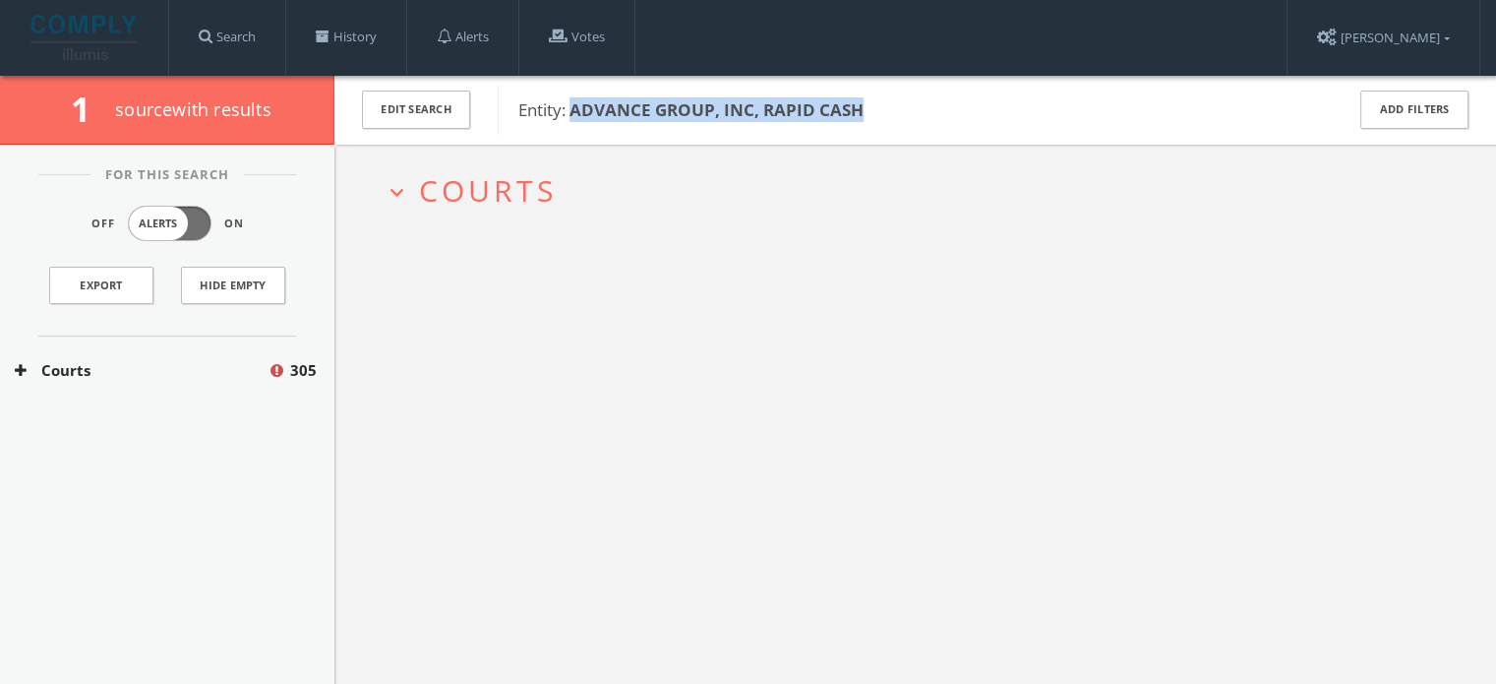
drag, startPoint x: 841, startPoint y: 113, endPoint x: 574, endPoint y: 117, distance: 266.6
click at [574, 117] on span "Entity: ADVANCE GROUP, INC, RAPID CASH" at bounding box center [918, 110] width 800 height 26
copy b "ADVANCE GROUP, INC, RAPID CASH"
click at [514, 199] on span "Courts" at bounding box center [488, 190] width 138 height 40
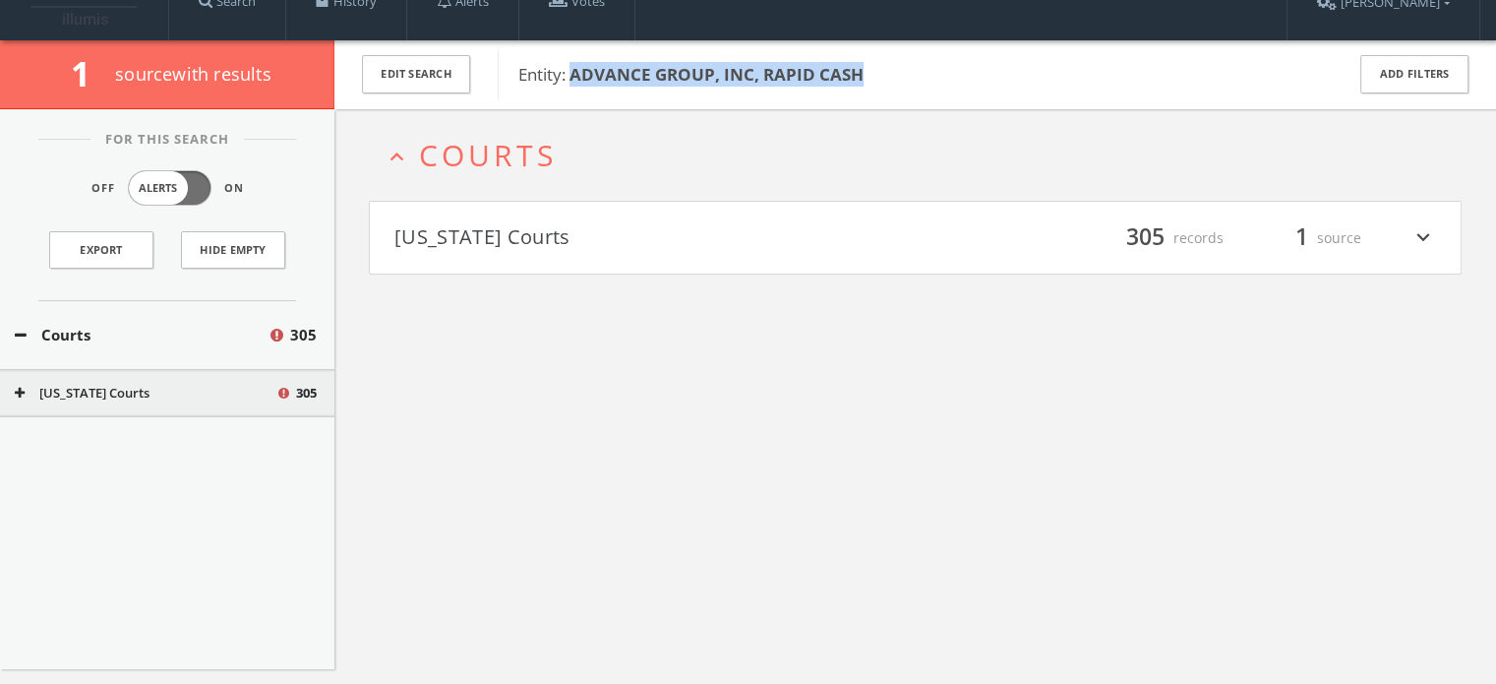
click at [531, 240] on button "[US_STATE] Courts" at bounding box center [654, 237] width 521 height 33
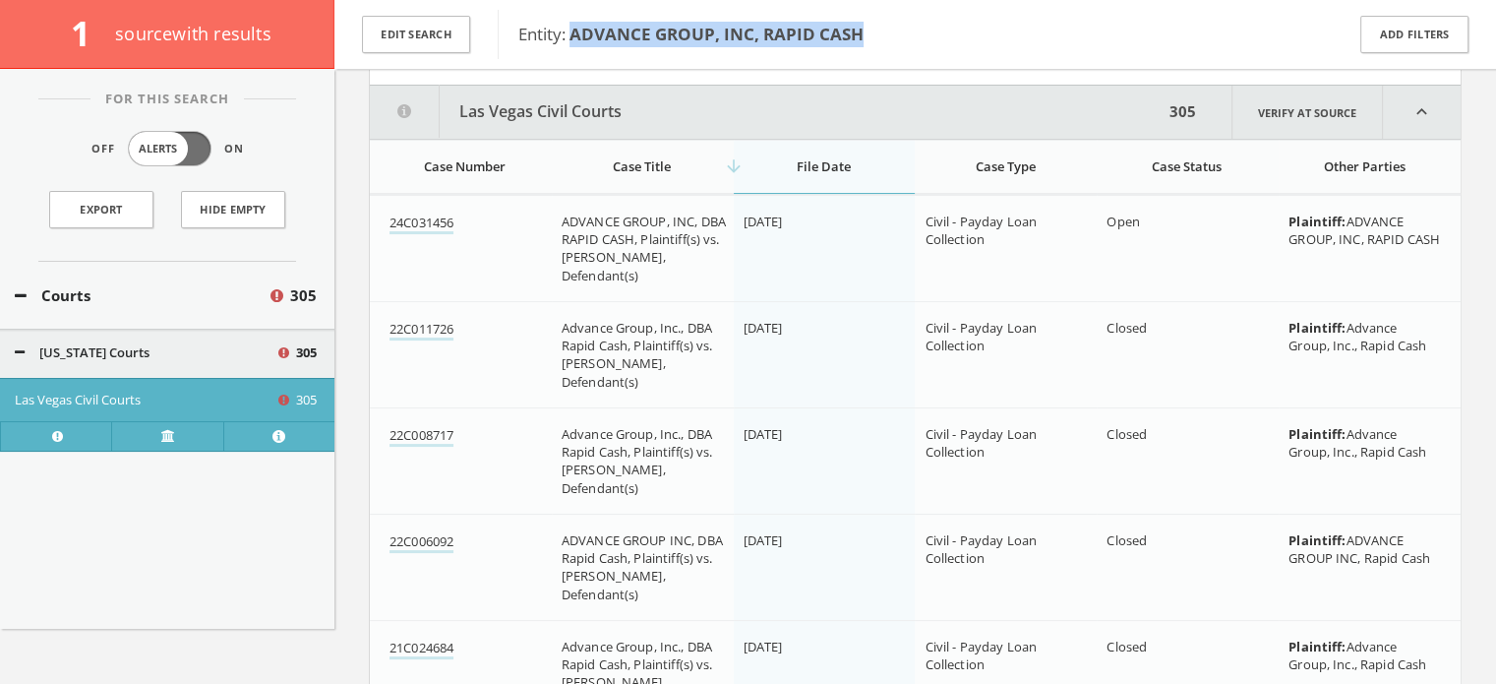
scroll to position [239, 0]
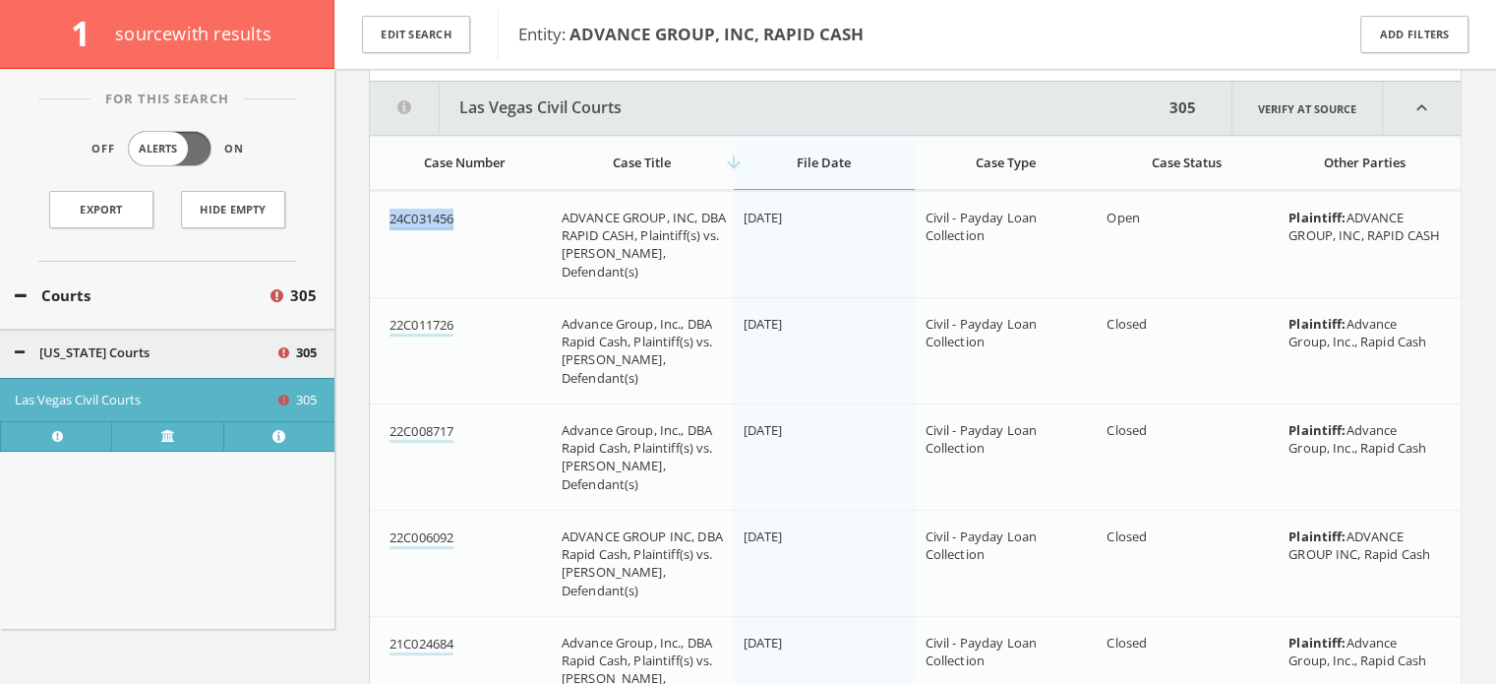
drag, startPoint x: 479, startPoint y: 222, endPoint x: 390, endPoint y: 211, distance: 89.2
click at [390, 211] on div "24C031456" at bounding box center [467, 218] width 156 height 21
copy link "24C031456"
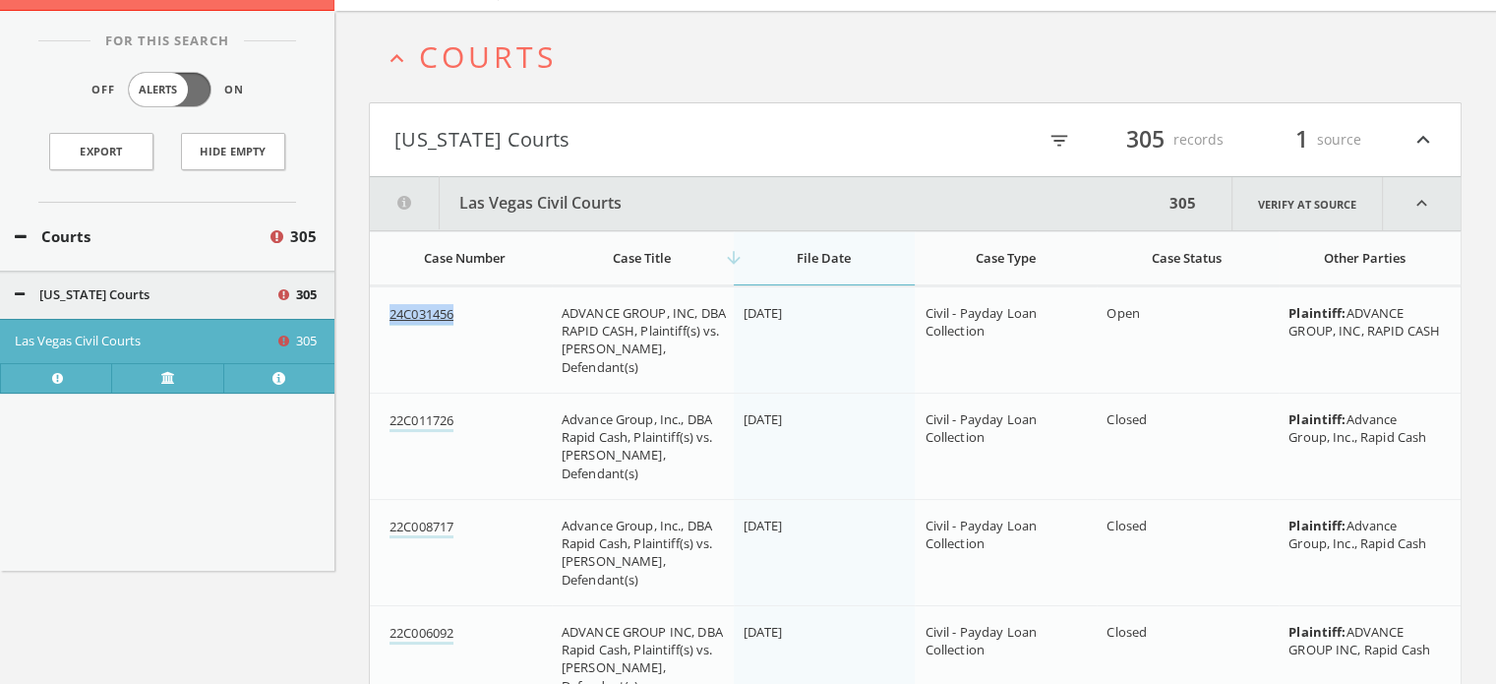
scroll to position [42, 0]
